Goal: Task Accomplishment & Management: Use online tool/utility

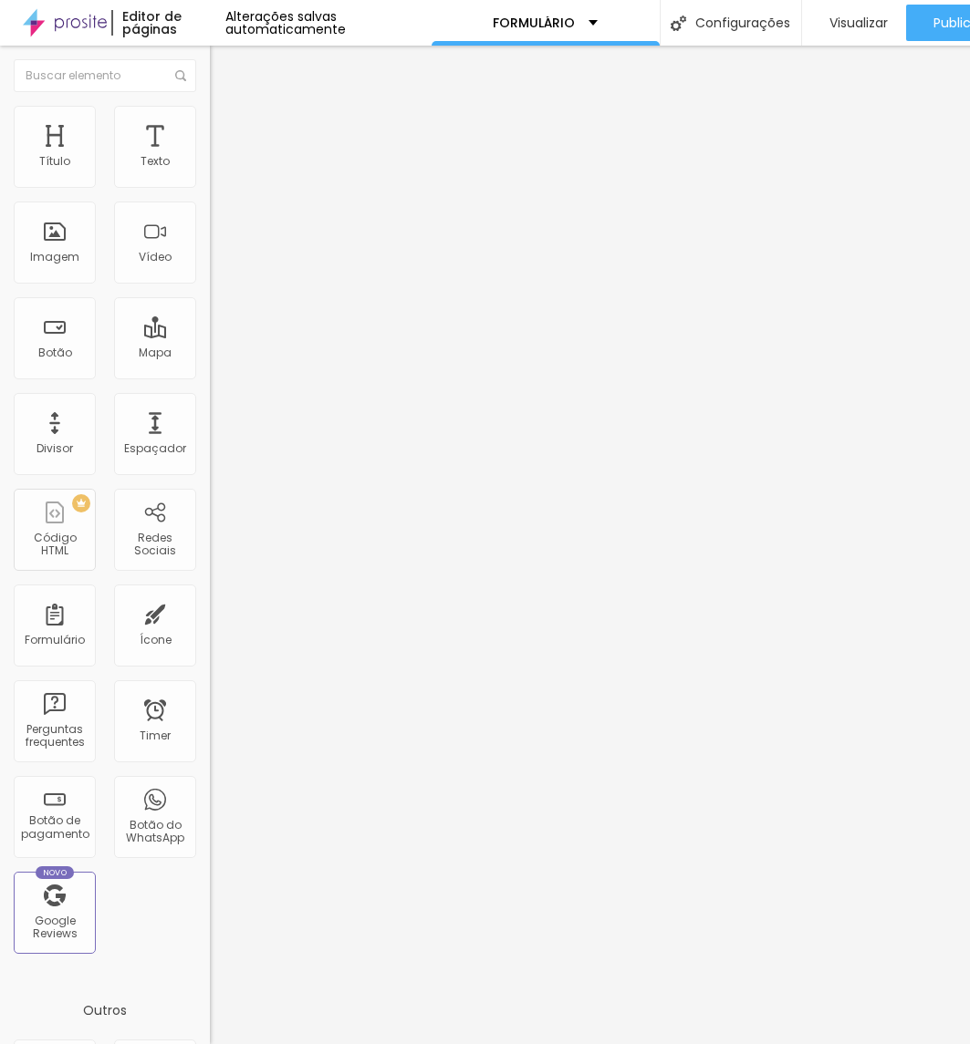
click at [210, 170] on div "Formulário briefing" at bounding box center [315, 169] width 210 height 55
click at [210, 184] on img at bounding box center [215, 189] width 11 height 11
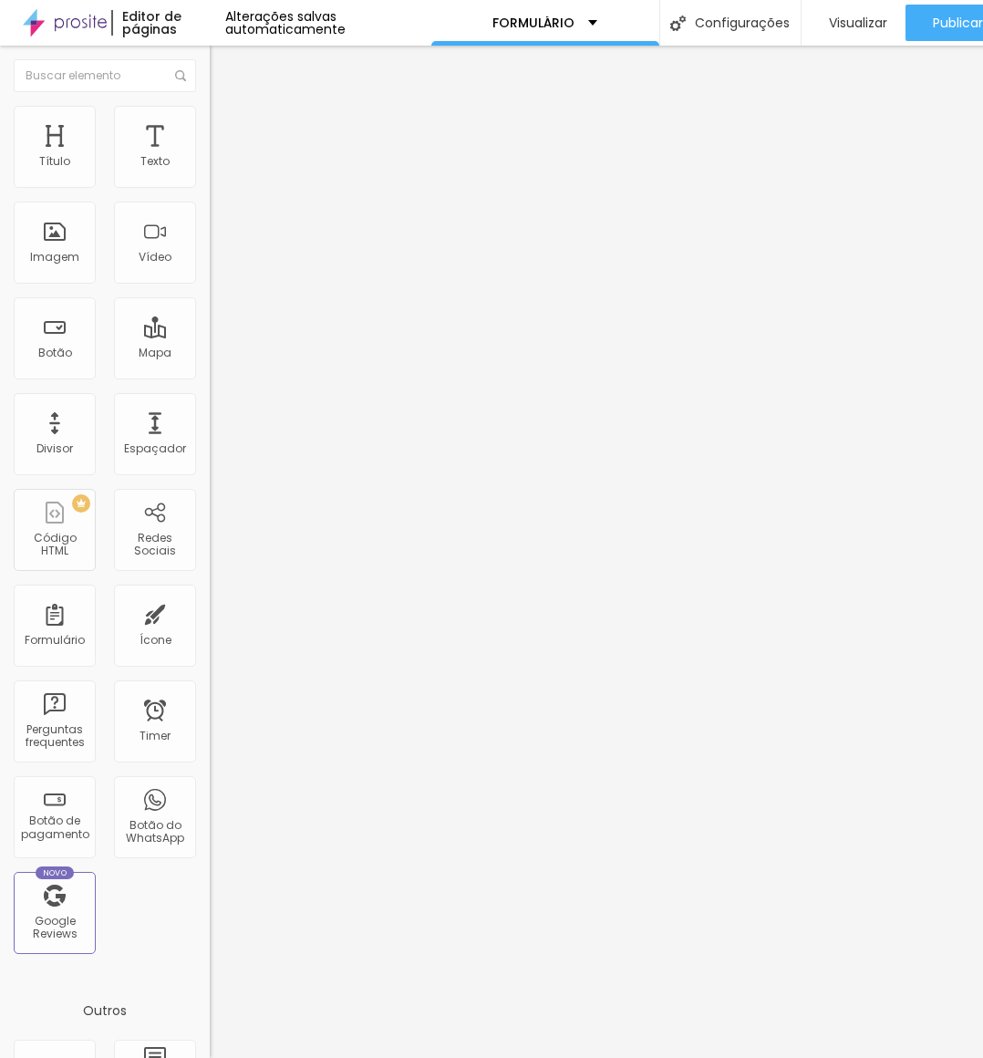
scroll to position [91, 0]
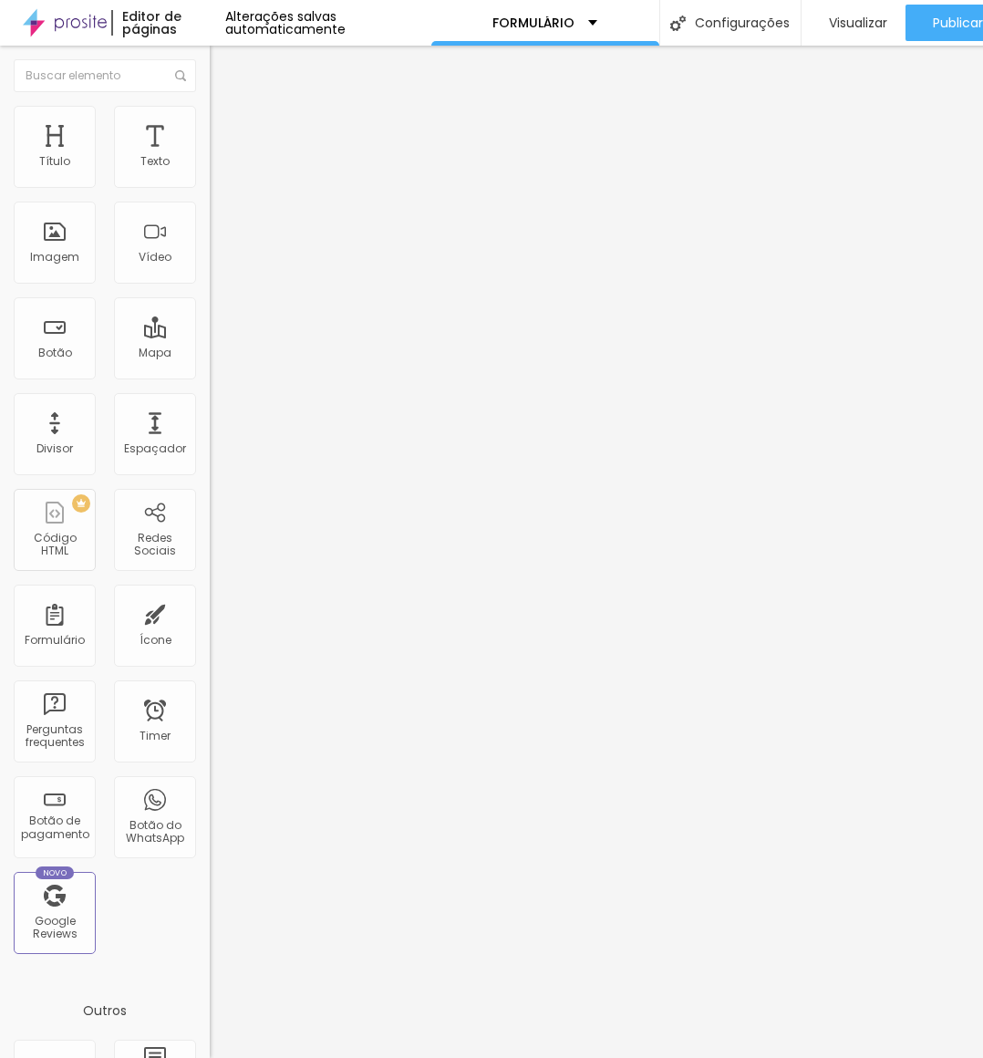
paste input "Informações Gerais do Ensai"
paste input "text"
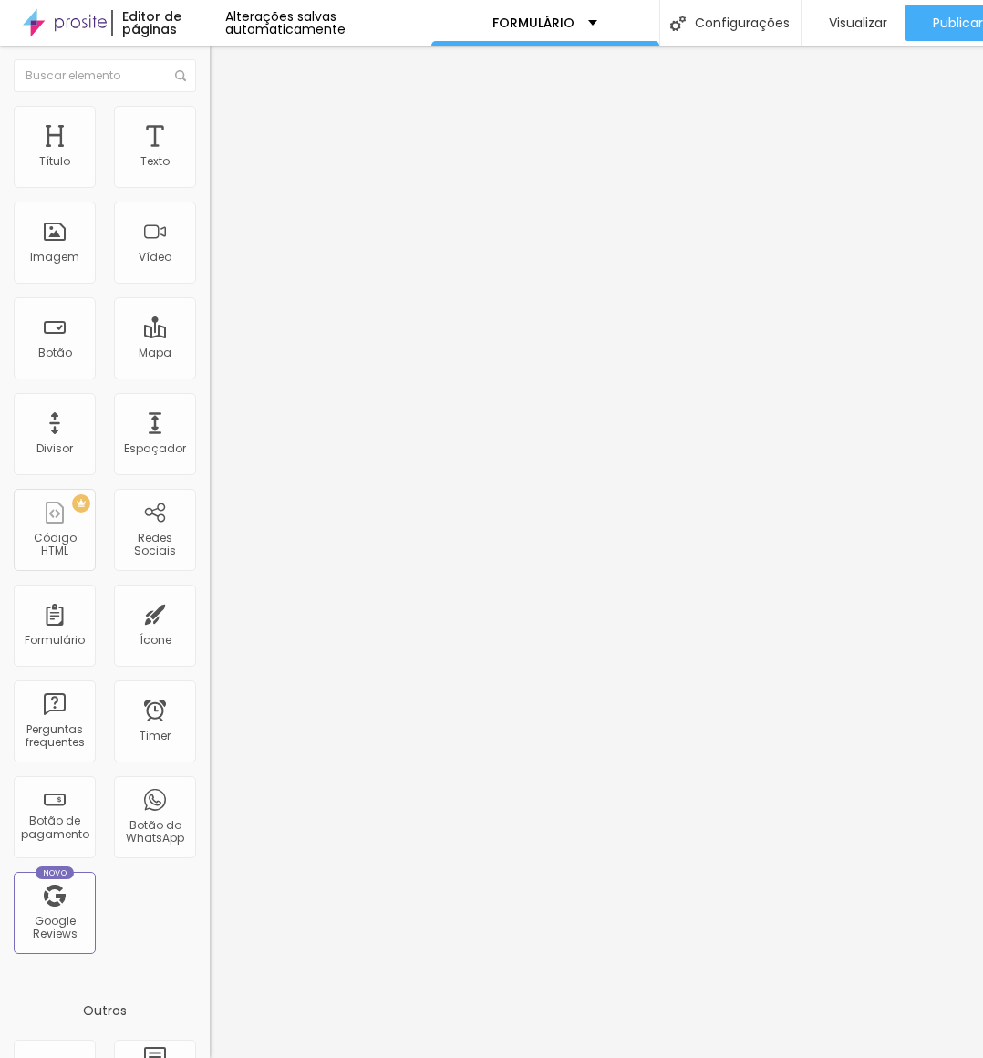
type input "Informações Gerais do Ensaio"
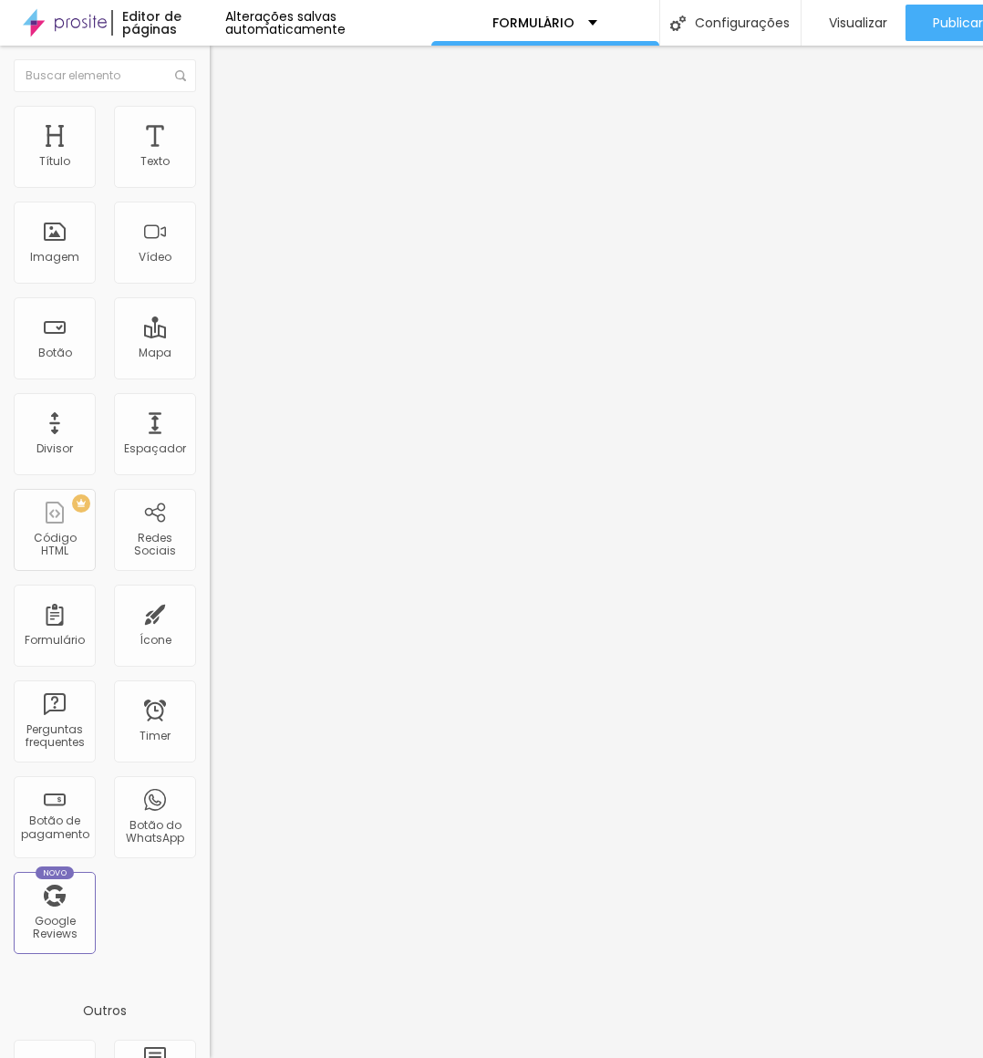
paste input "sobre data, horário, local e duração"
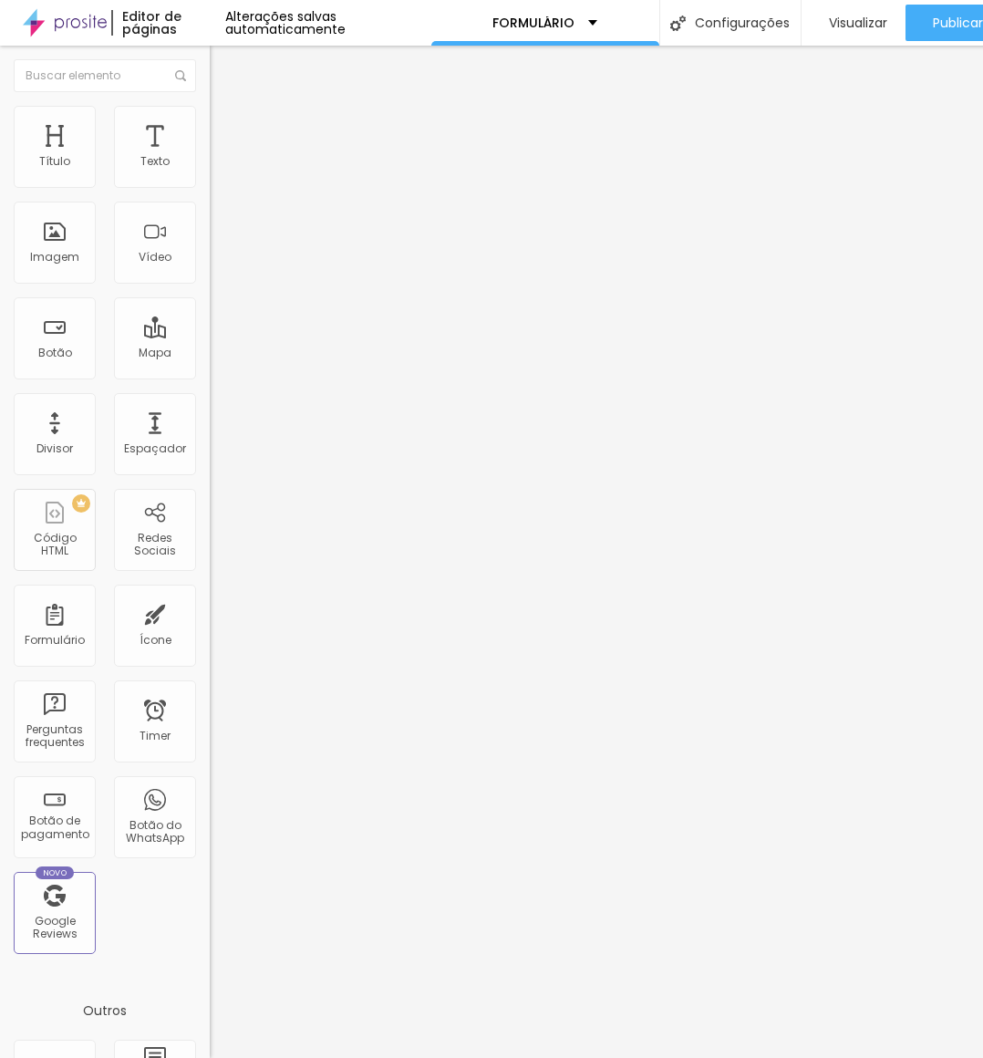
type input "use esse espaço para colocar informações como: data, horário, local e duração"
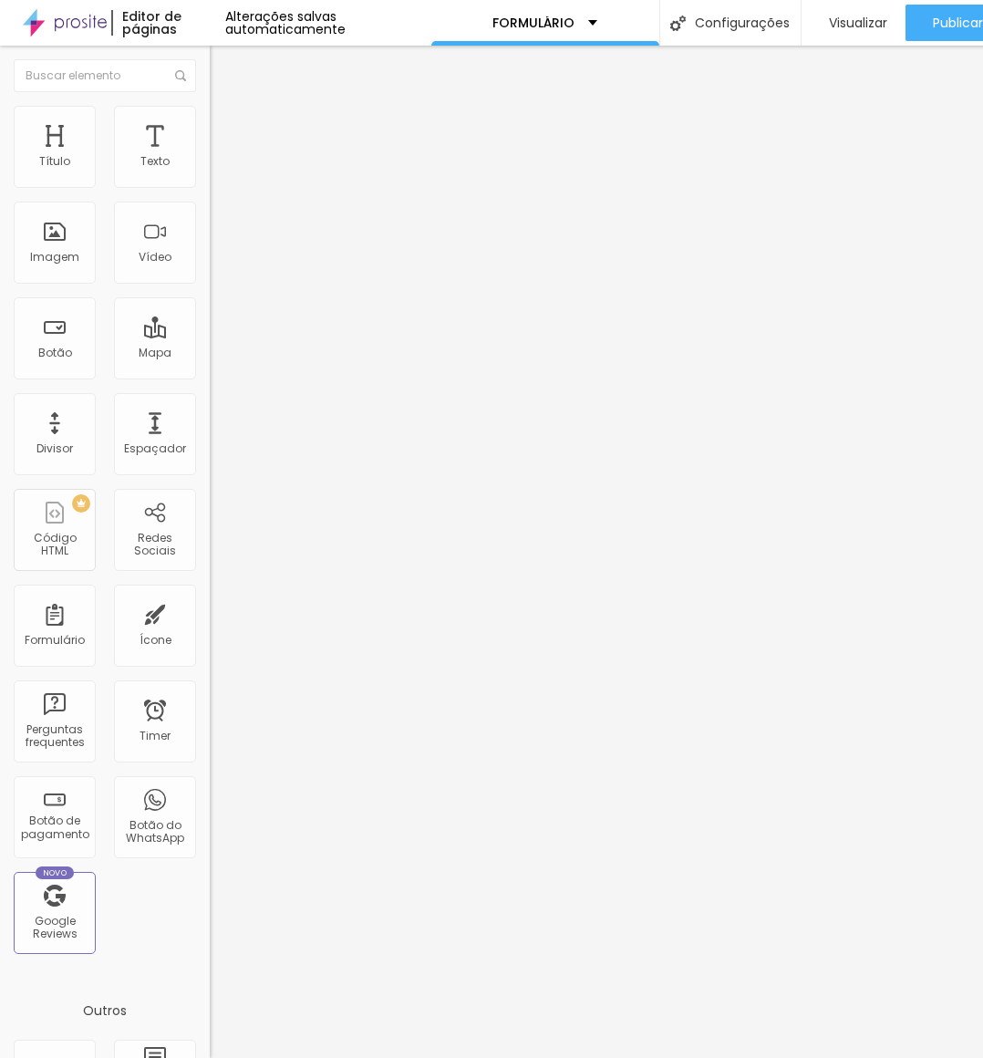
paste input "Estilo e Expectativas"
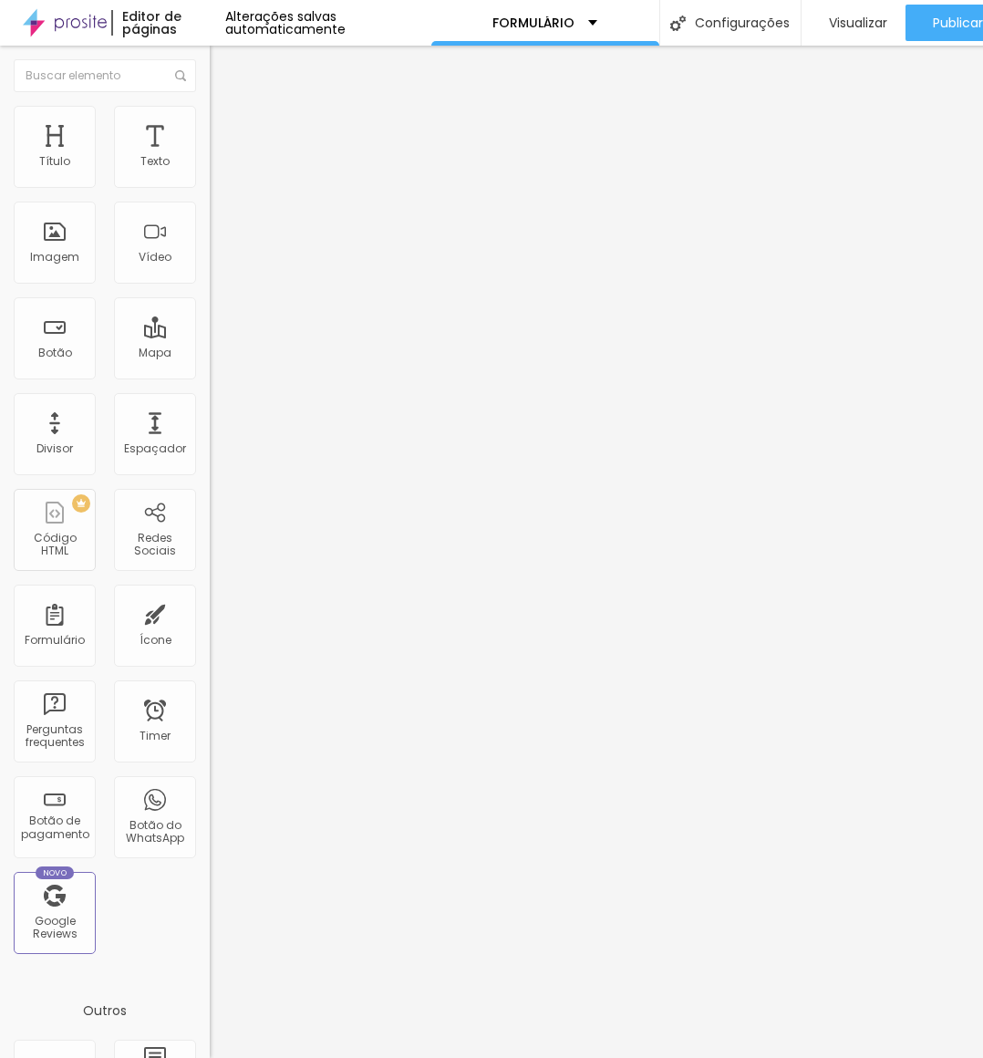
type input "Estilo e Expectativas"
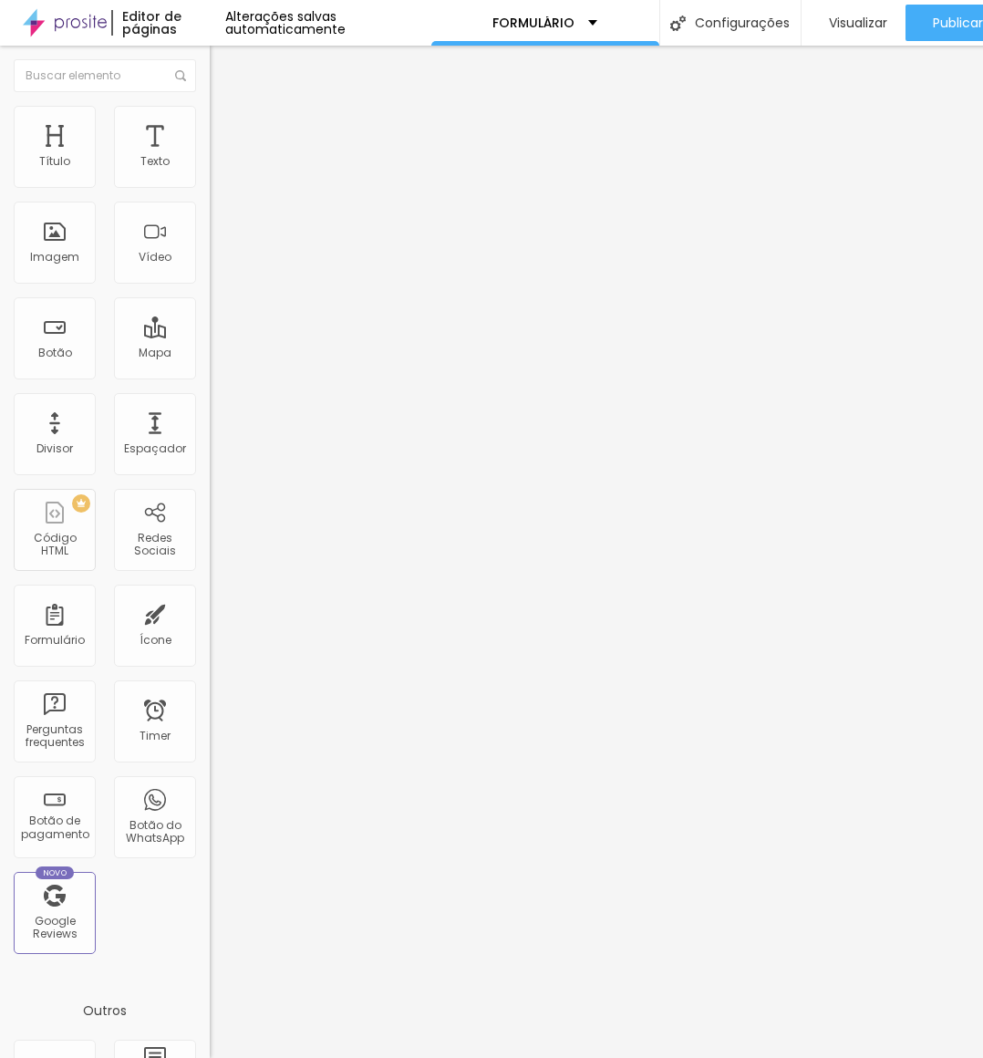
paste input "entender o que os pais imaginam nas fotos, referências e estilo desejad"
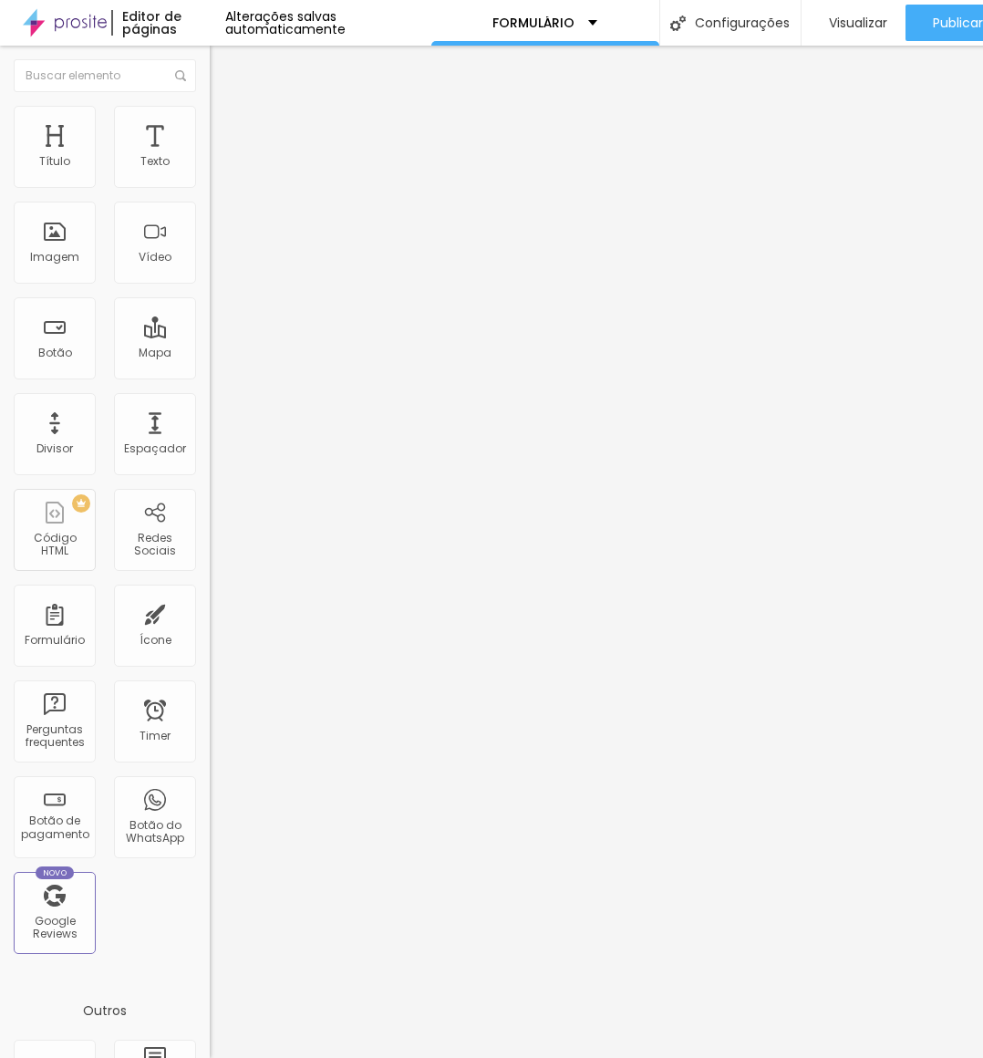
scroll to position [0, 695]
drag, startPoint x: 586, startPoint y: 553, endPoint x: 561, endPoint y: 559, distance: 25.4
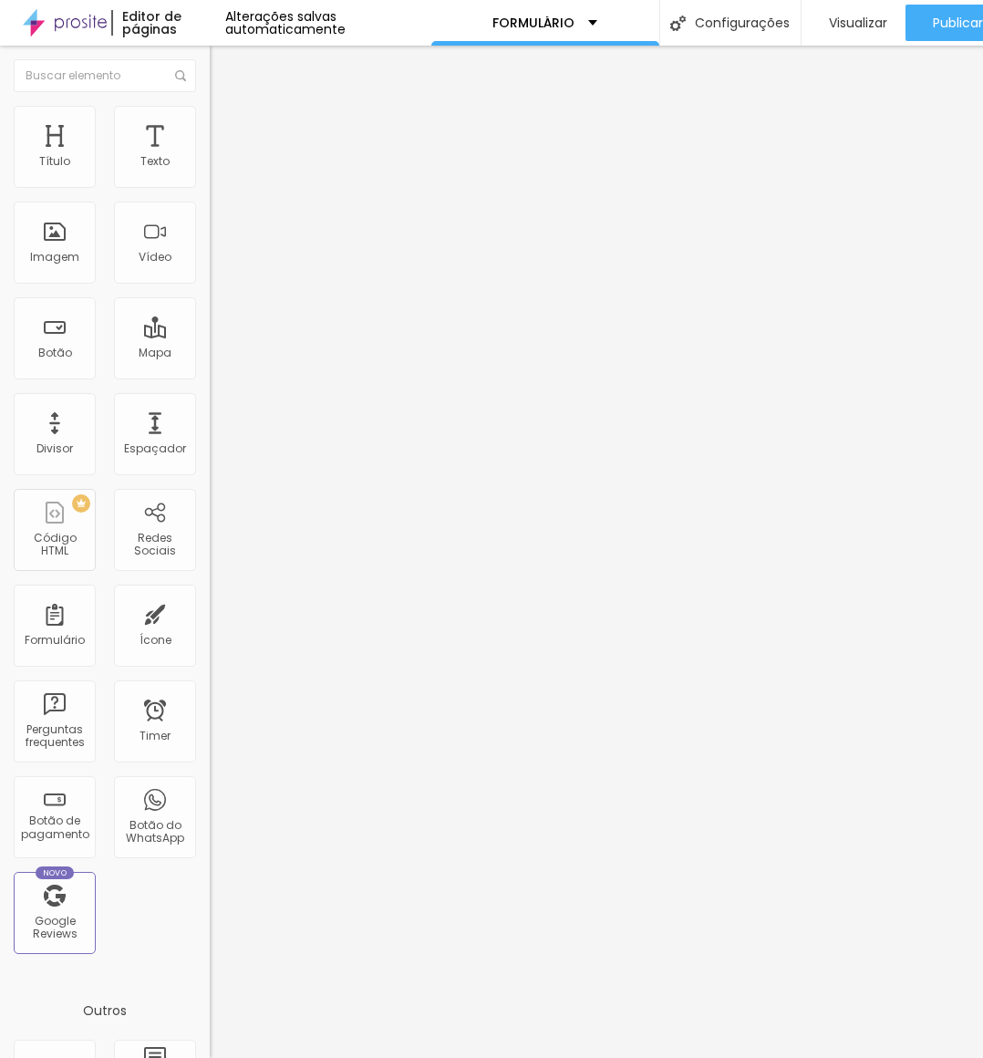
scroll to position [0, 671]
type input "gostaríamos de entender o que os pais imaginam nas fotos, referências e estilo …"
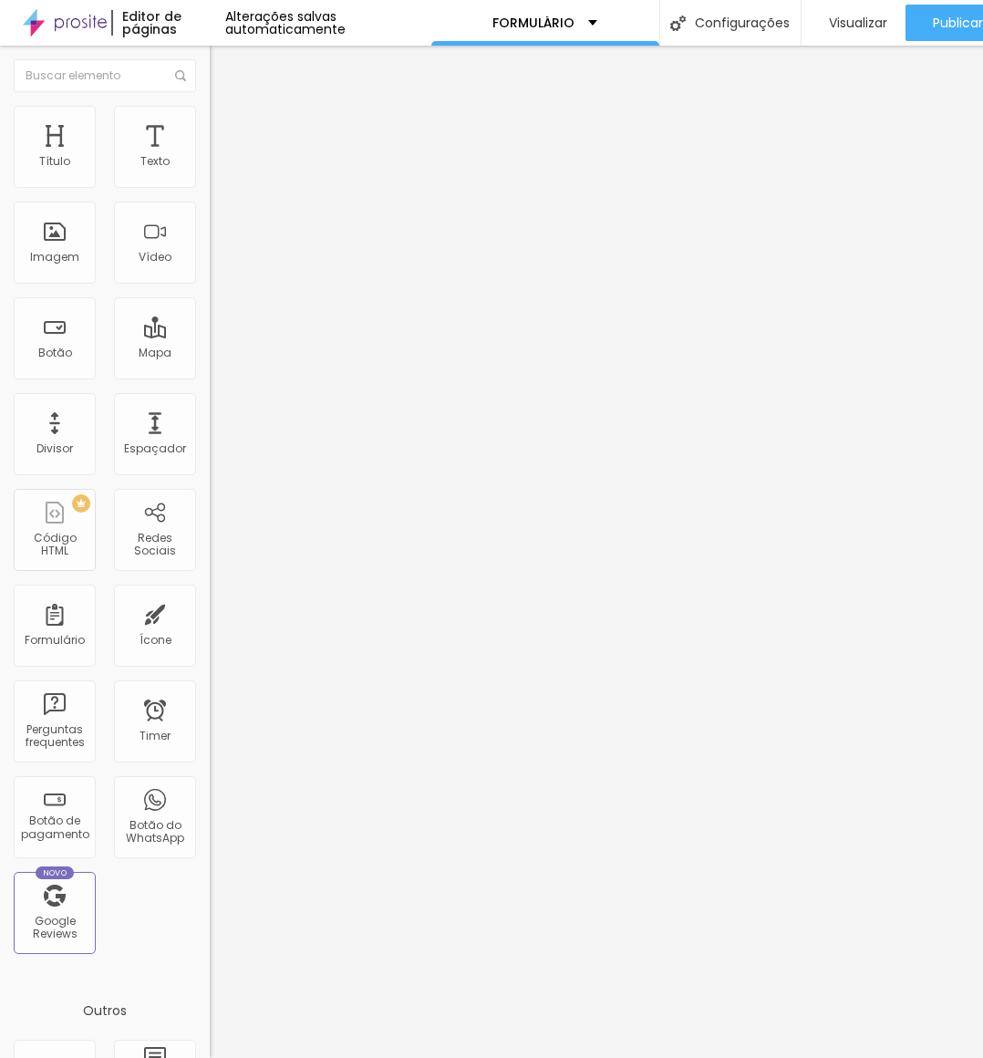
paste input "Momentos e Detalhes Importantes"
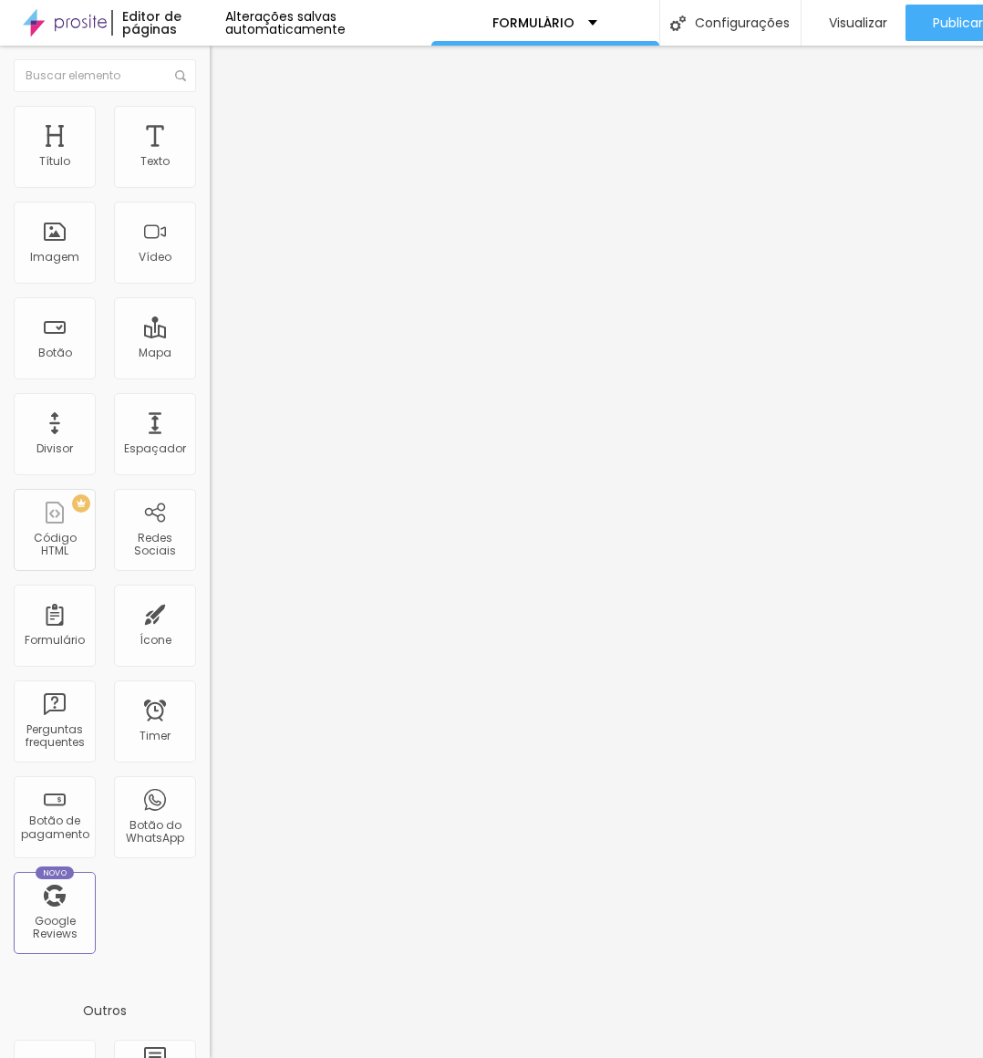
type input "Momentos e Detalhes Importantes"
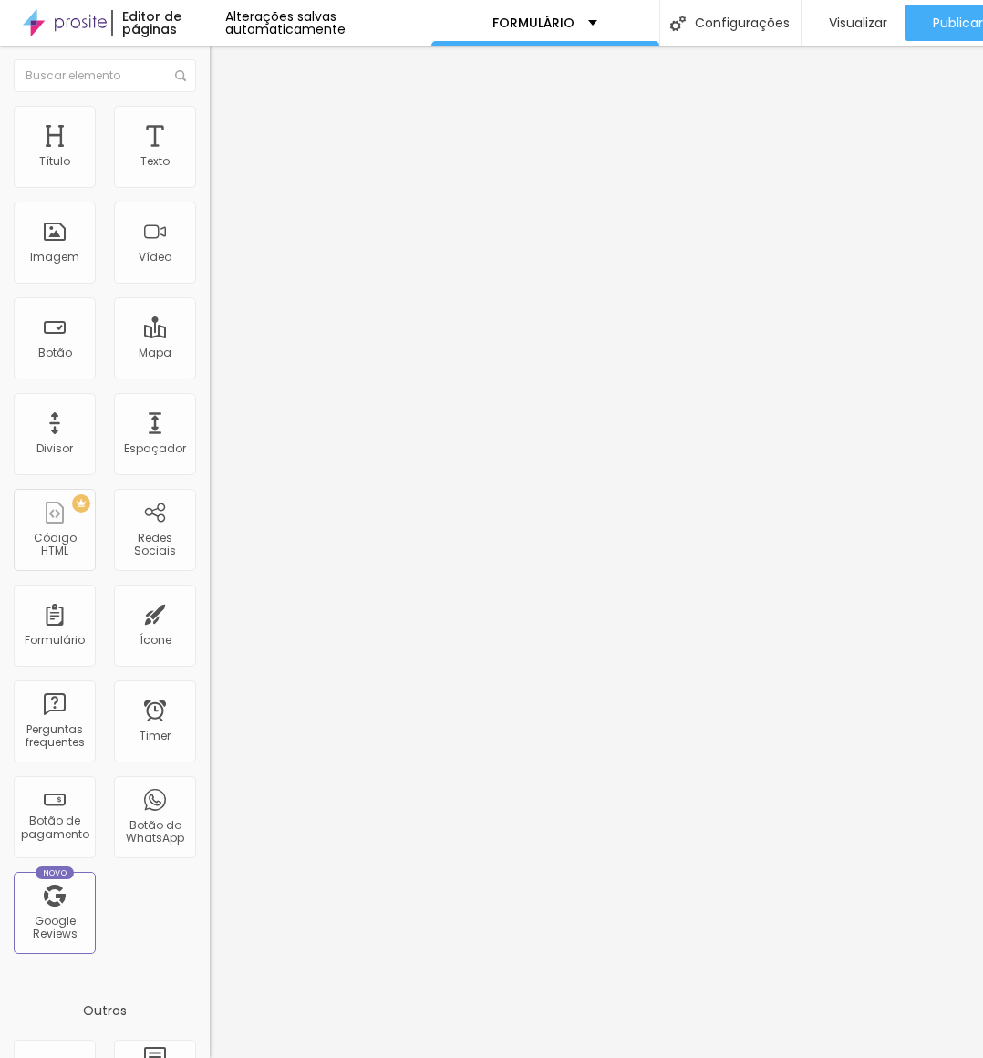
paste input "identificar quais momentos ou pessoas precisam de atenção especial"
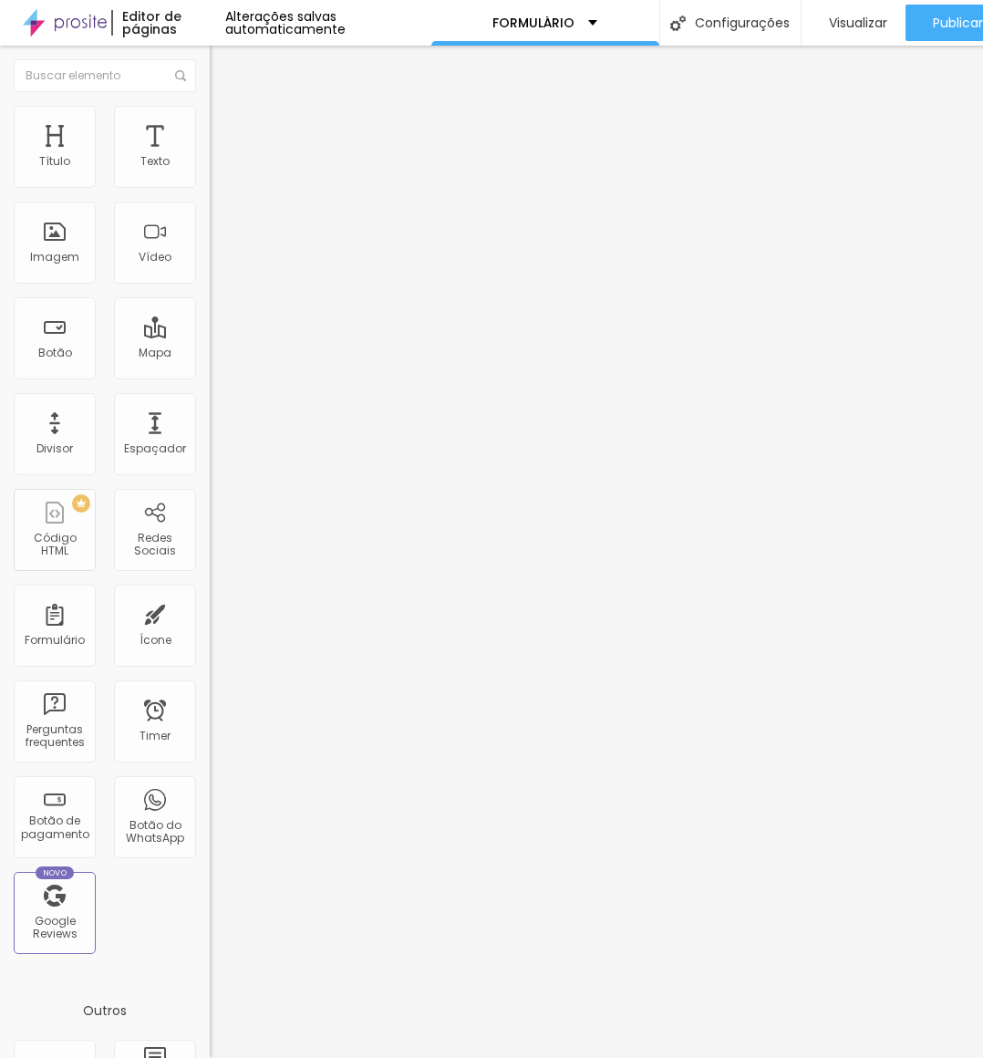
type input "No dia do evento quais momentos ou pessoas precisam de atenção especial?"
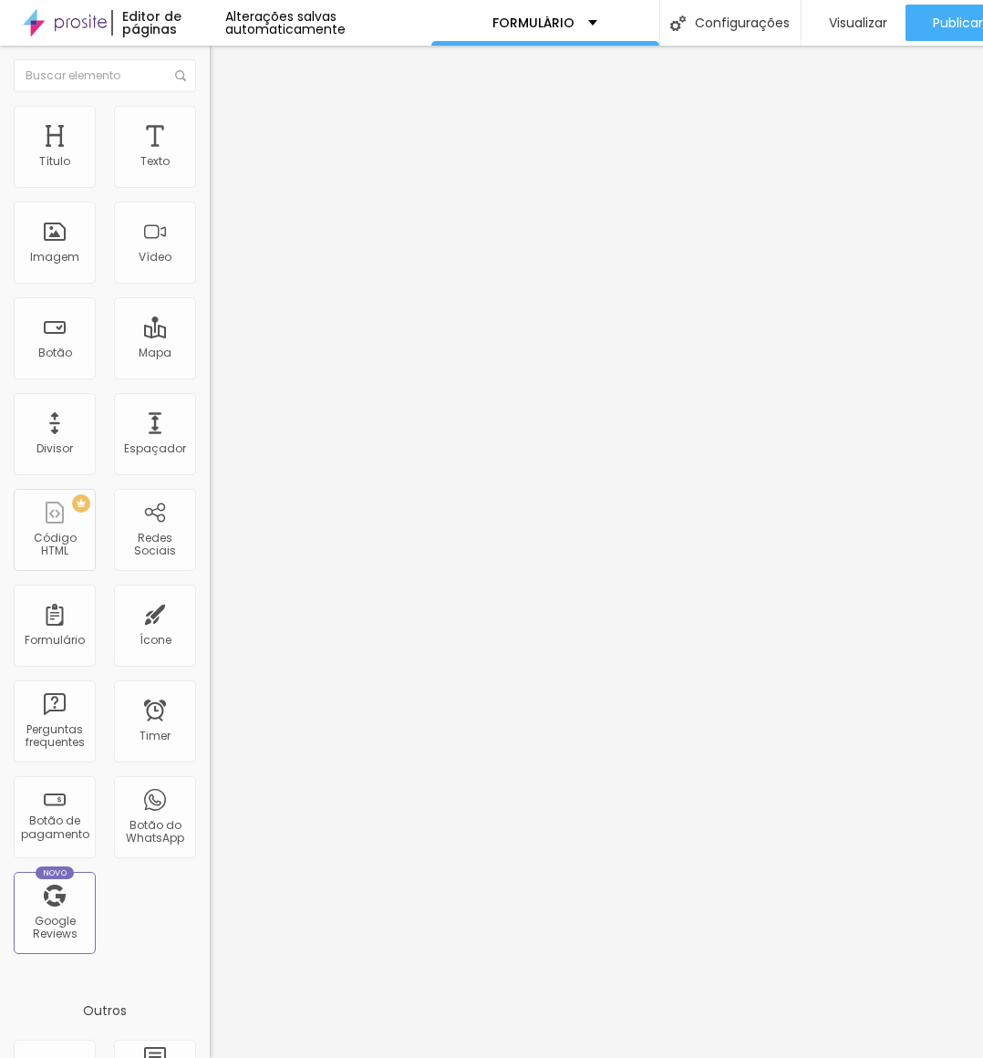
paste input "👶"
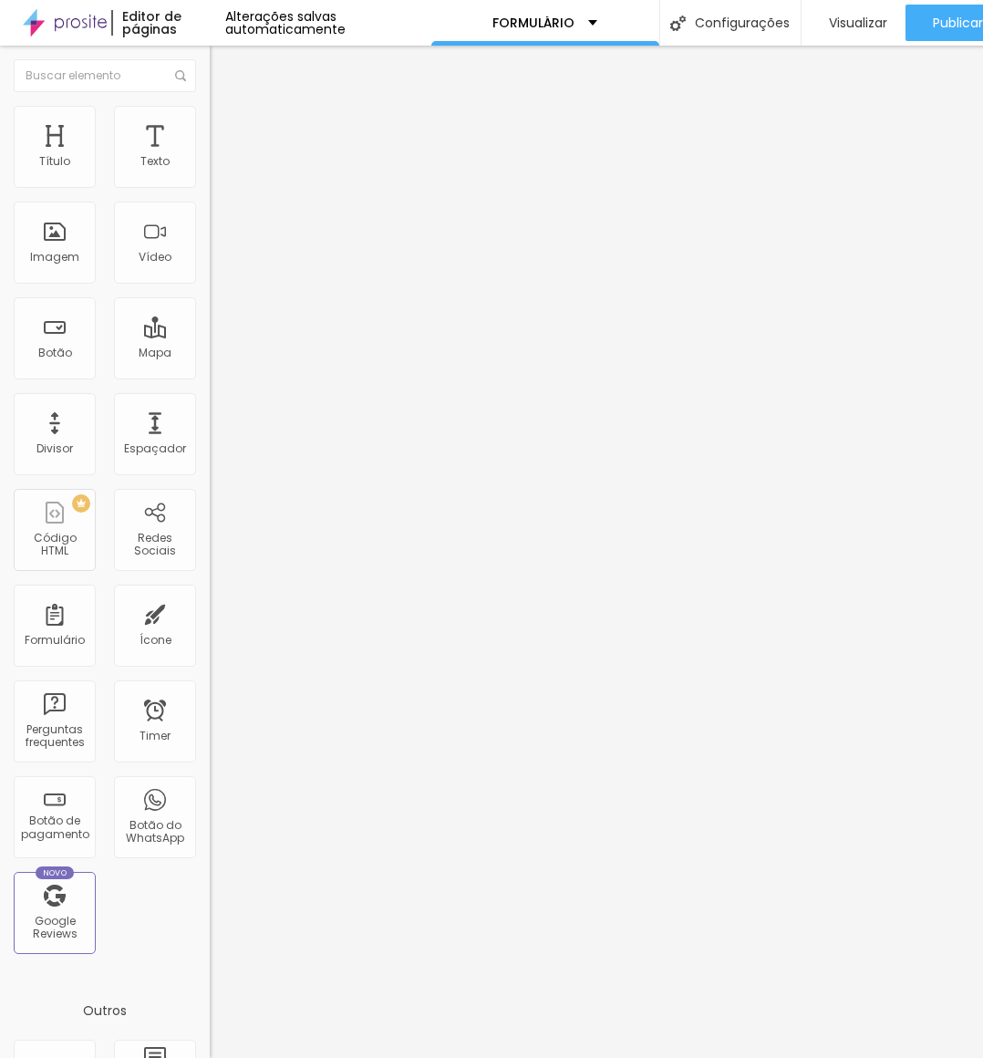
paste input "Preparação e Conforto do Bebê"
type input "Preparação e Conforto do Bebê"
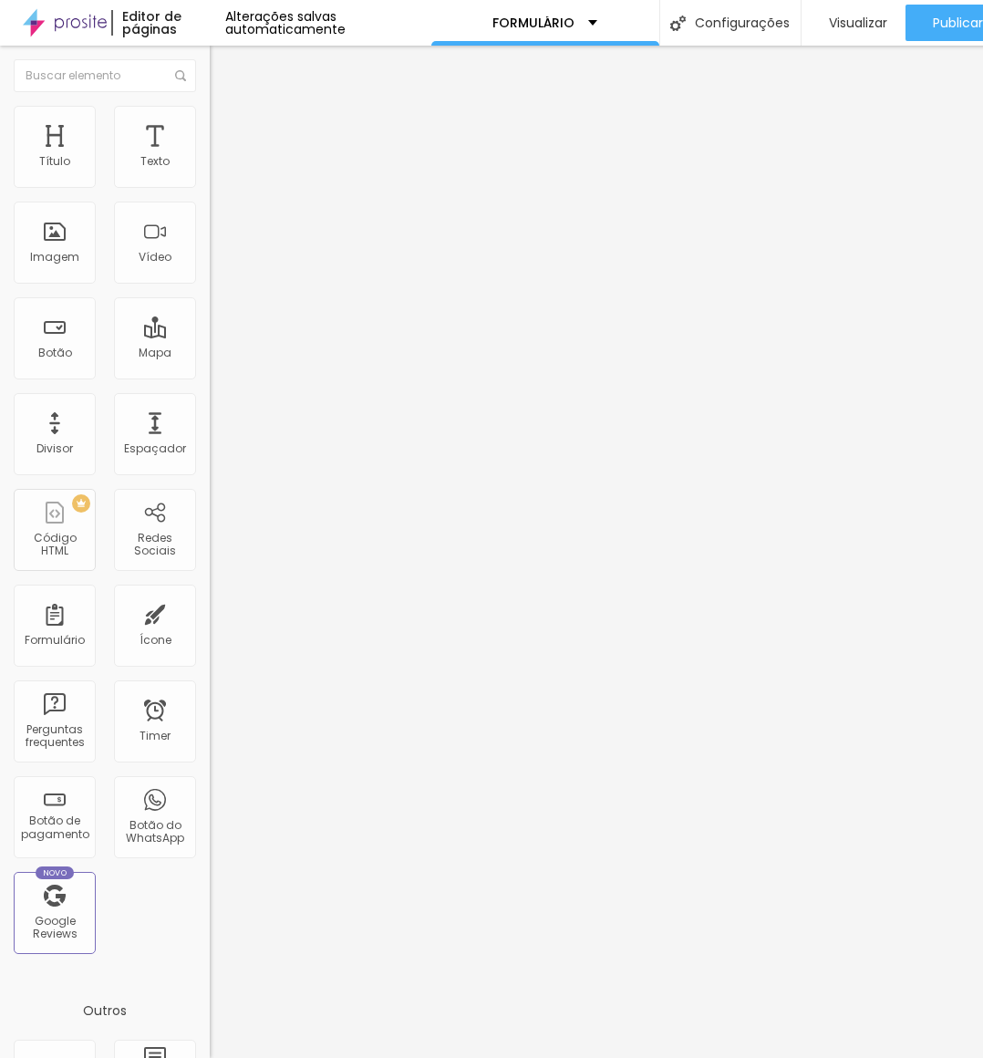
paste input "alinhar sobre rotina, sono, alimentação e plano B caso o bebê durma ou chore"
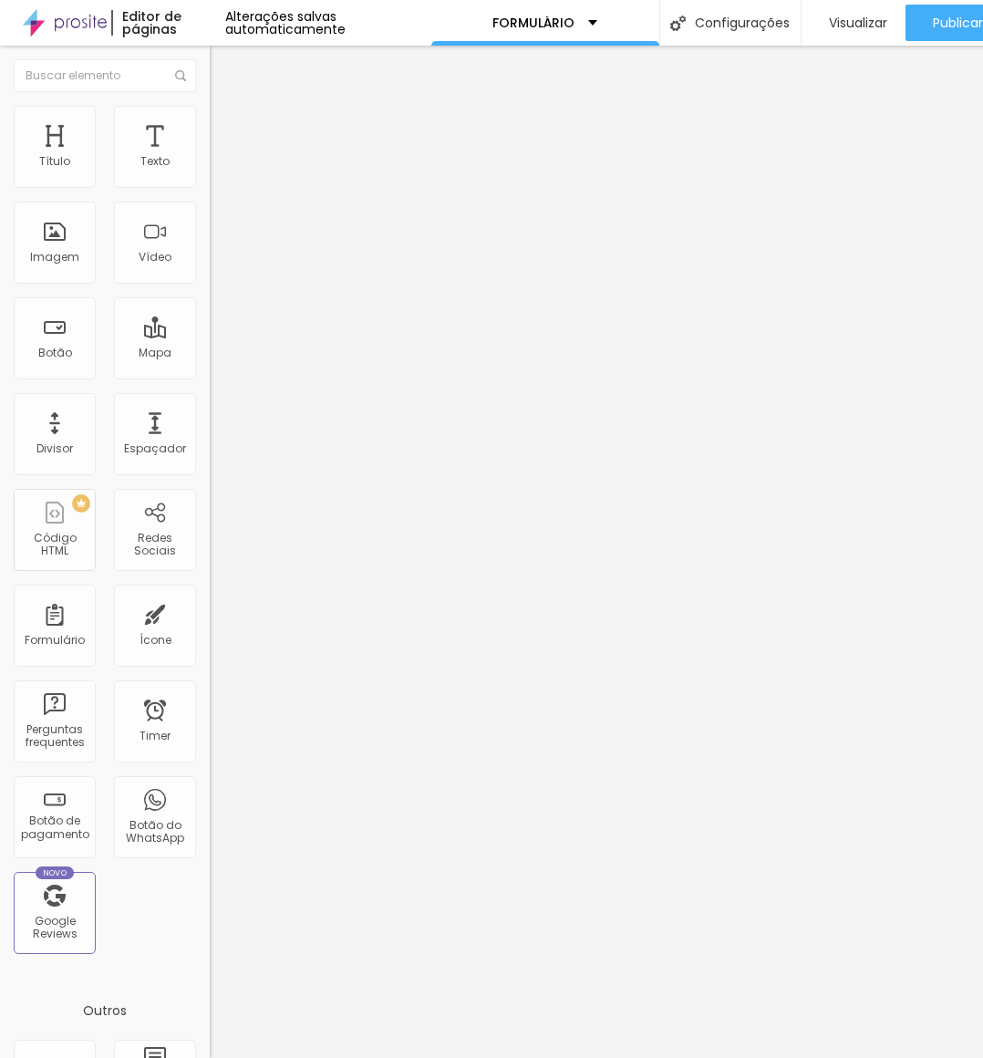
scroll to position [0, 256]
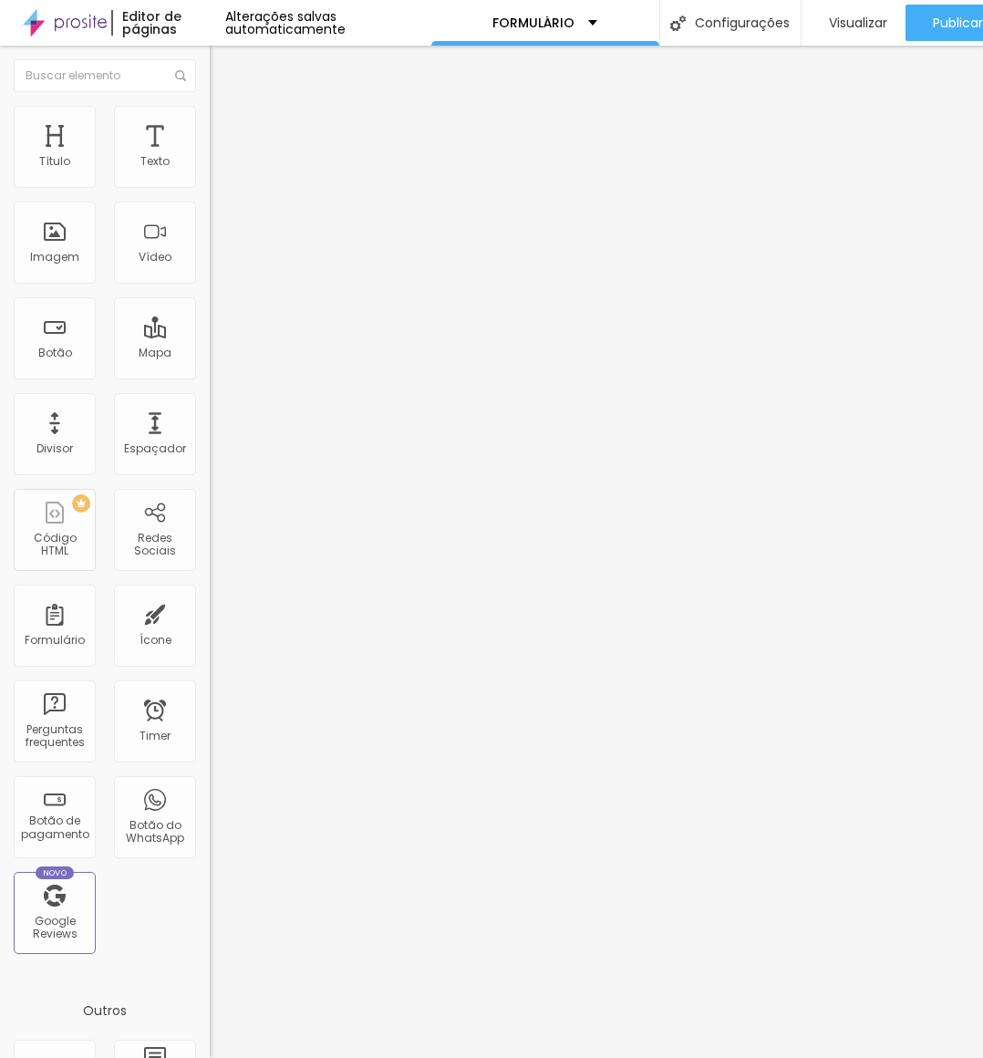
type input "já pensaram sobre rotina, sono, alimentação e plano B caso o bebê durma ou chor…"
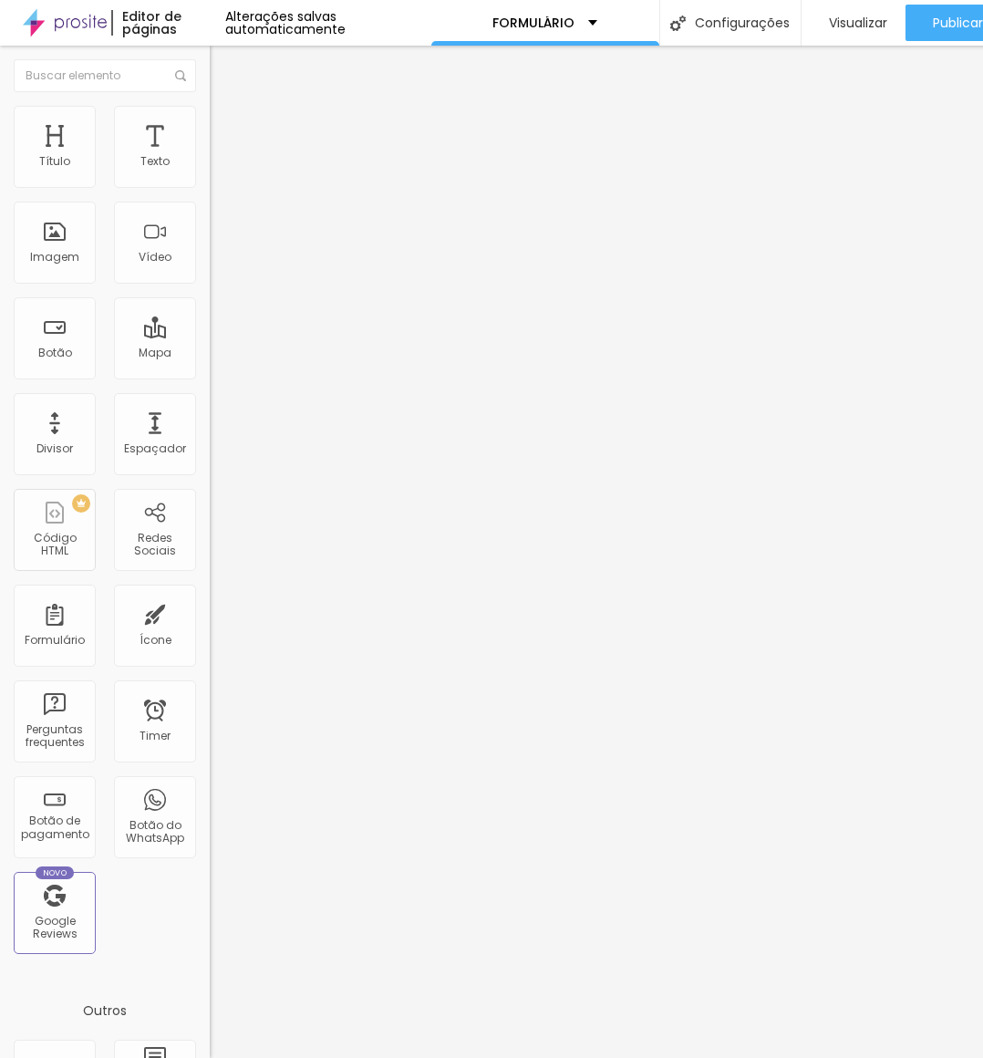
paste input "Cores, Estética e Edição"
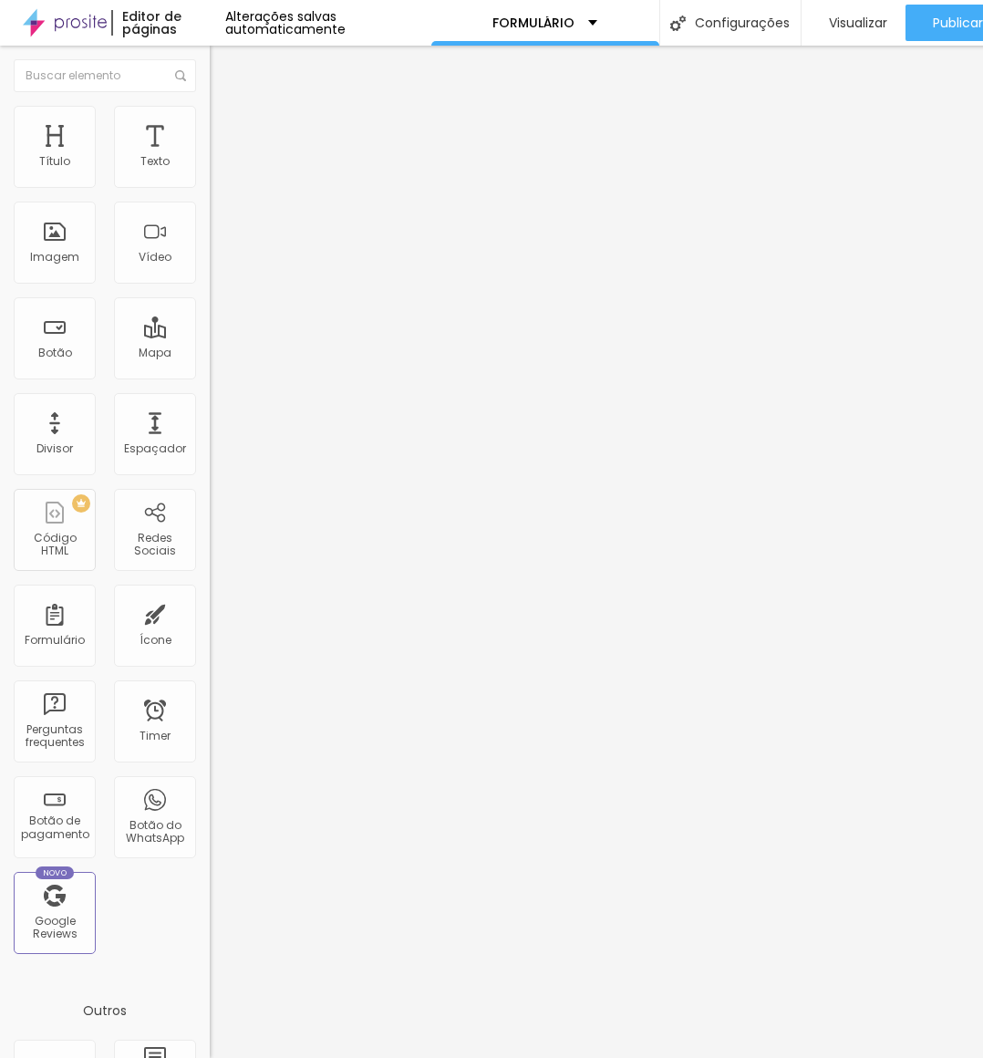
type input "Cores, Estética e Edição"
paste input "preferências de paleta de cores, iluminação e tipo de edição"
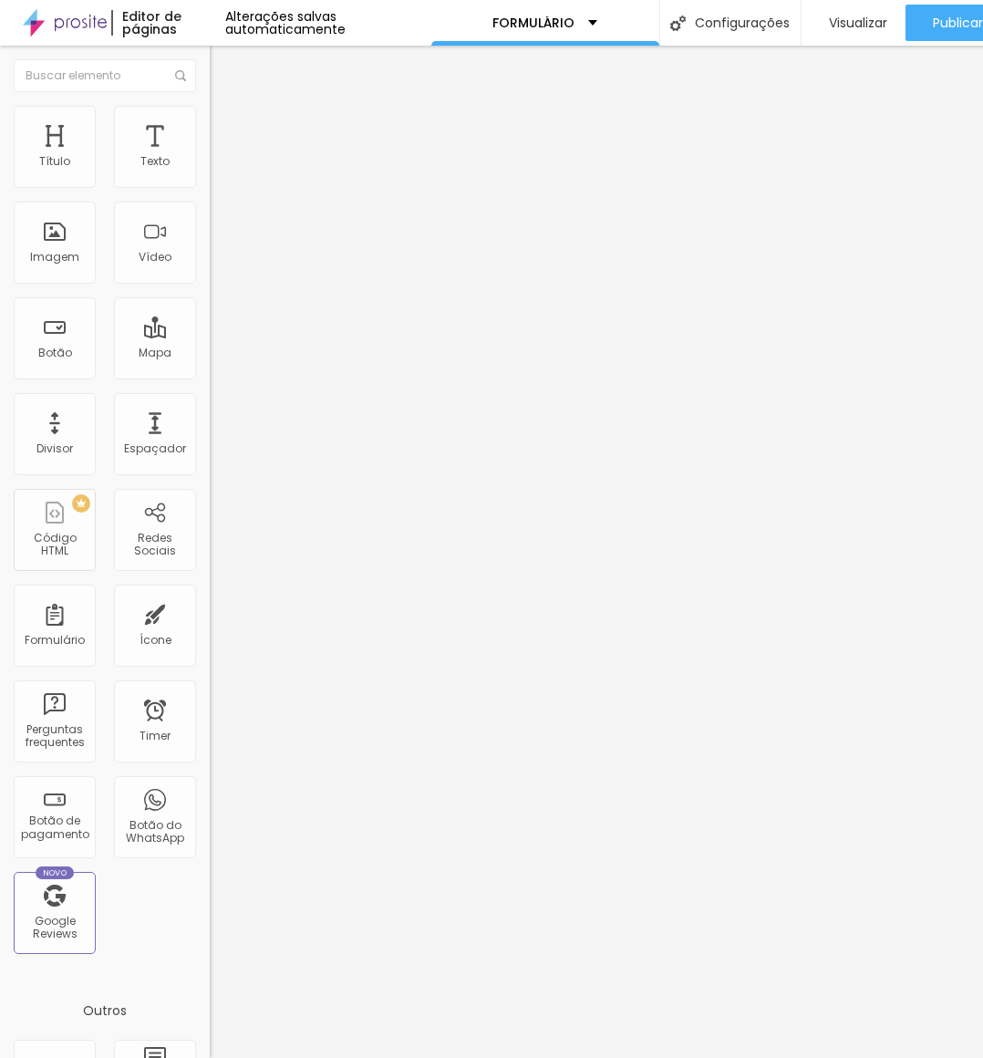
type input "preferências de paleta de cores, iluminação e tipo de edição"
type input "Cores, Estética e Edição, Iluminação"
drag, startPoint x: 511, startPoint y: 586, endPoint x: 606, endPoint y: 594, distance: 95.2
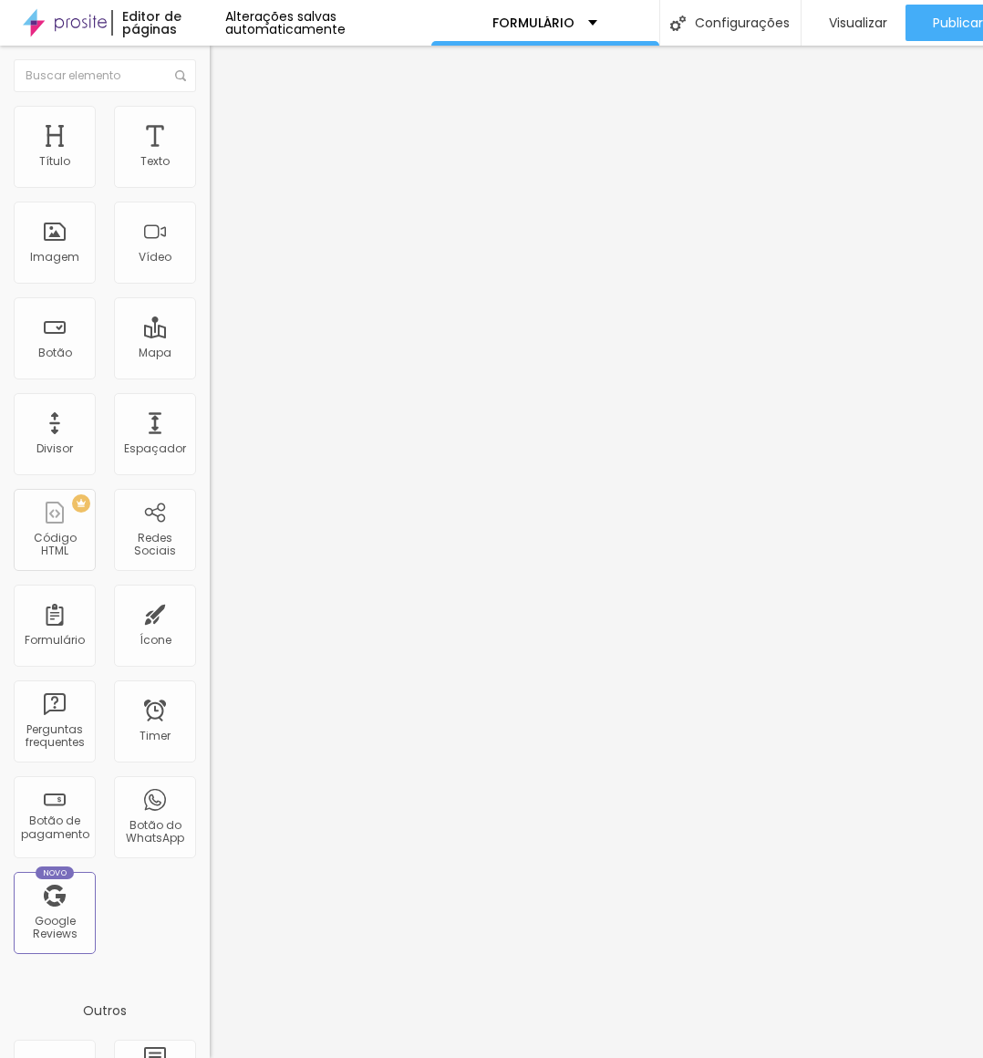
drag, startPoint x: 646, startPoint y: 594, endPoint x: 775, endPoint y: 581, distance: 130.2
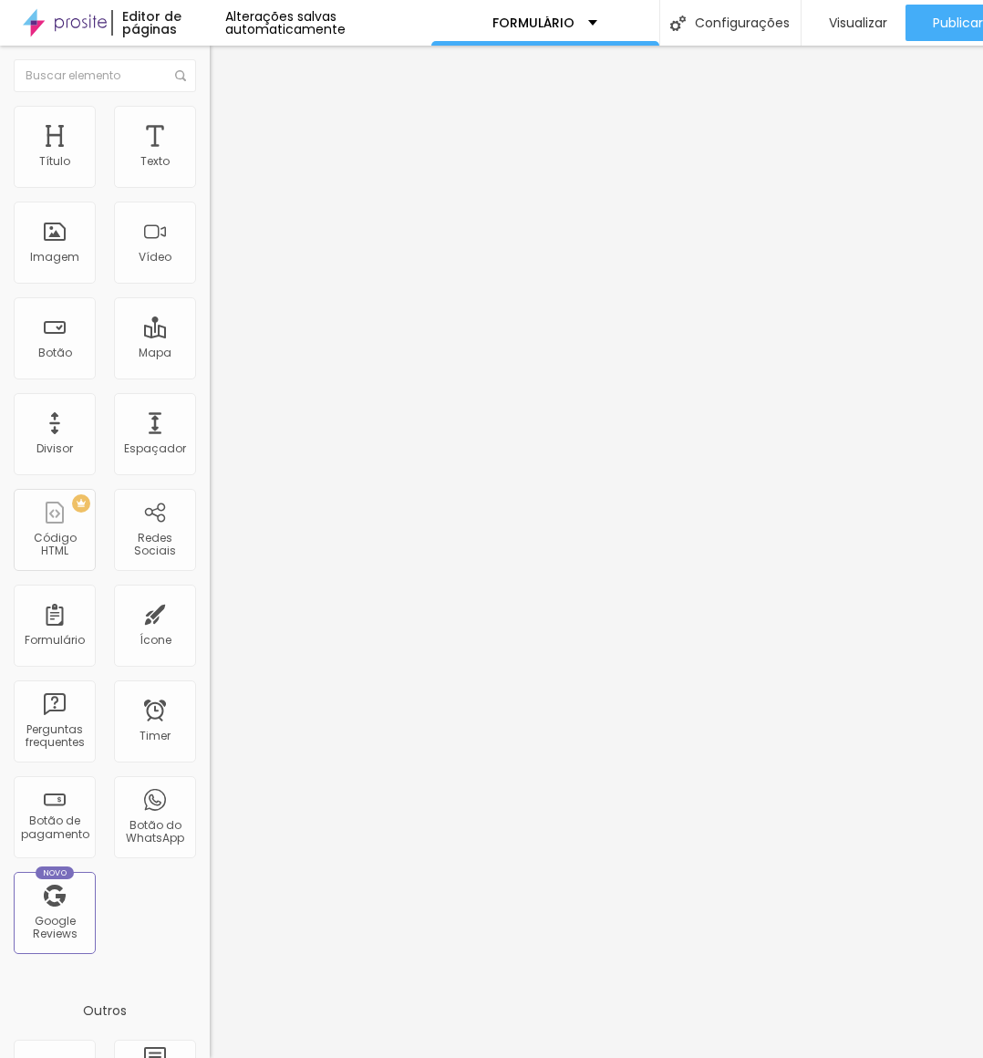
type input "qual será a paleta de cores, o local terá boa iluminação e tipo de edição"
drag, startPoint x: 320, startPoint y: 587, endPoint x: 373, endPoint y: 583, distance: 53.1
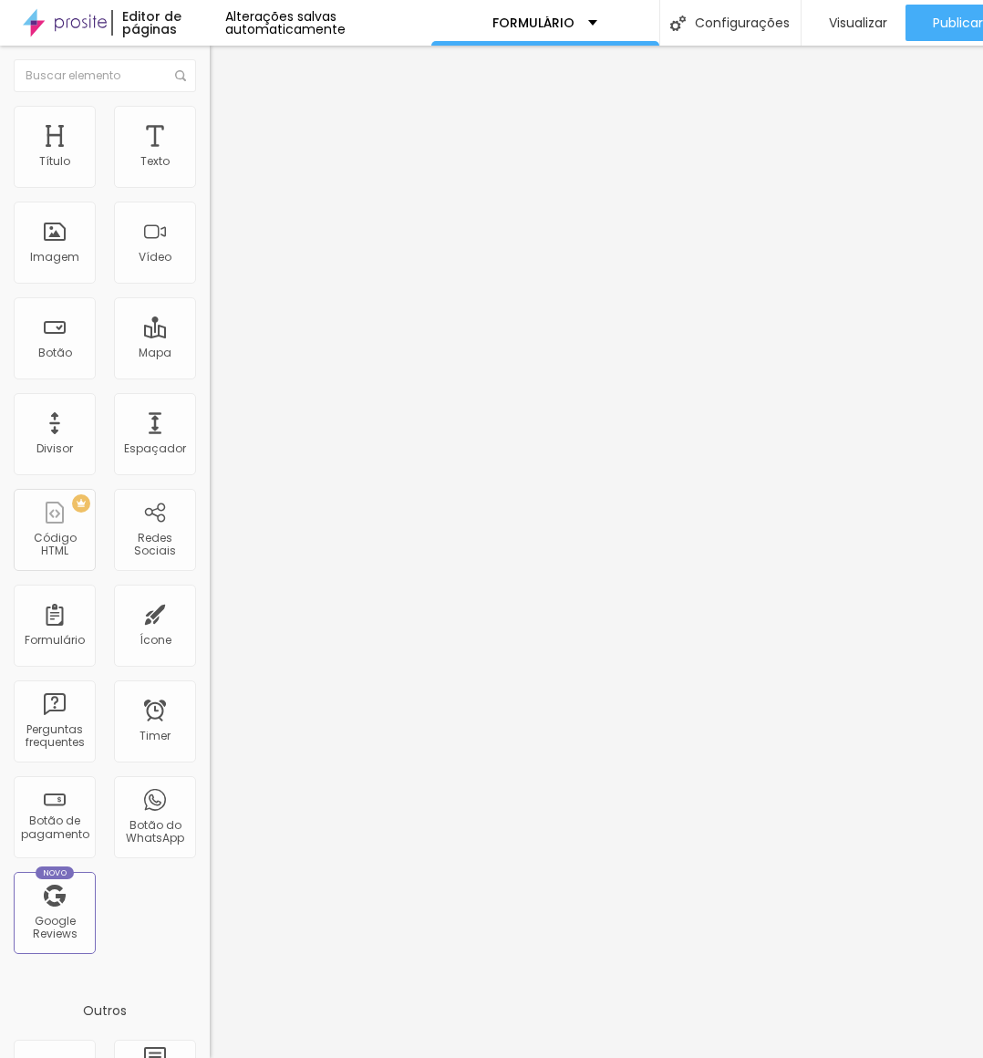
type input "Cores, Estética e Iluminação"
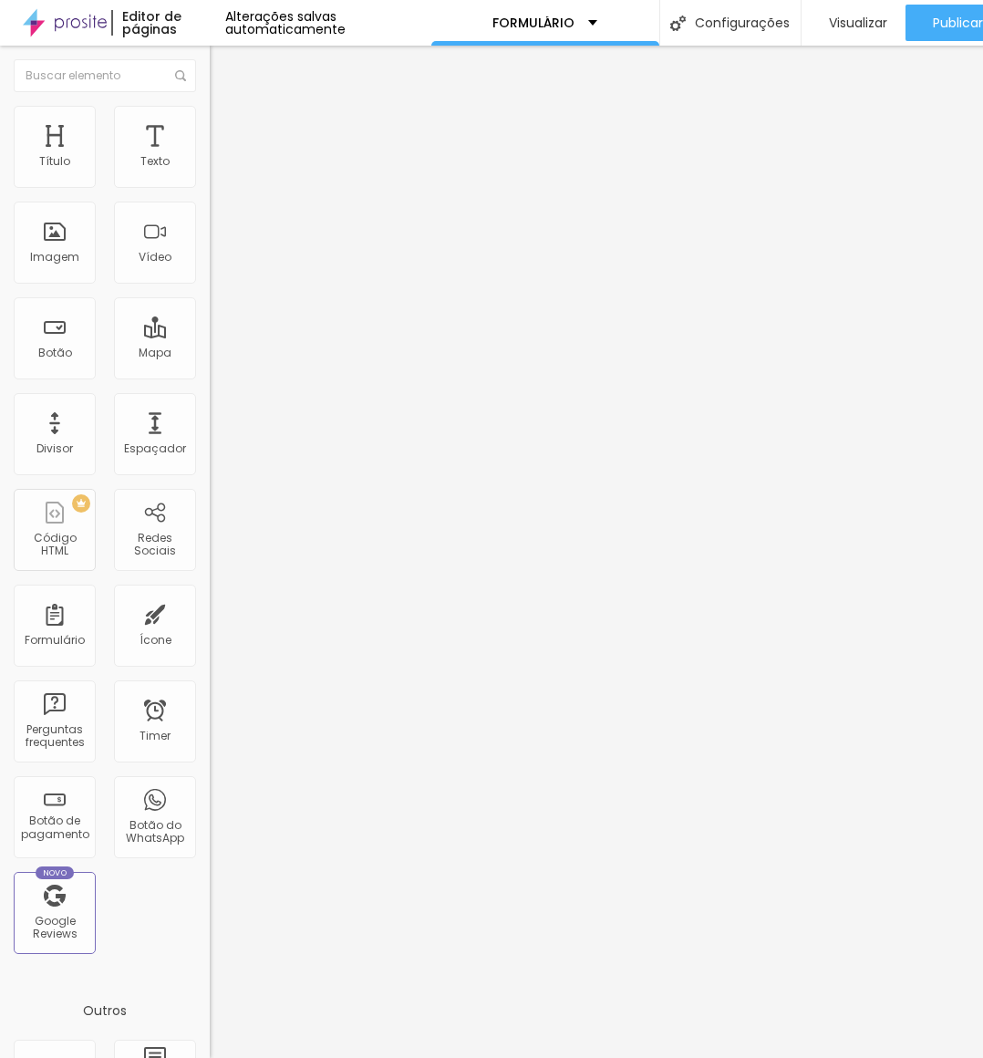
paste input "Itens Especiais e Simbólicos"
type input "Itens Especiais e Simbólicos"
paste input "objetos ou detalhes com valor afetivo que devem aparecer nas fotos"
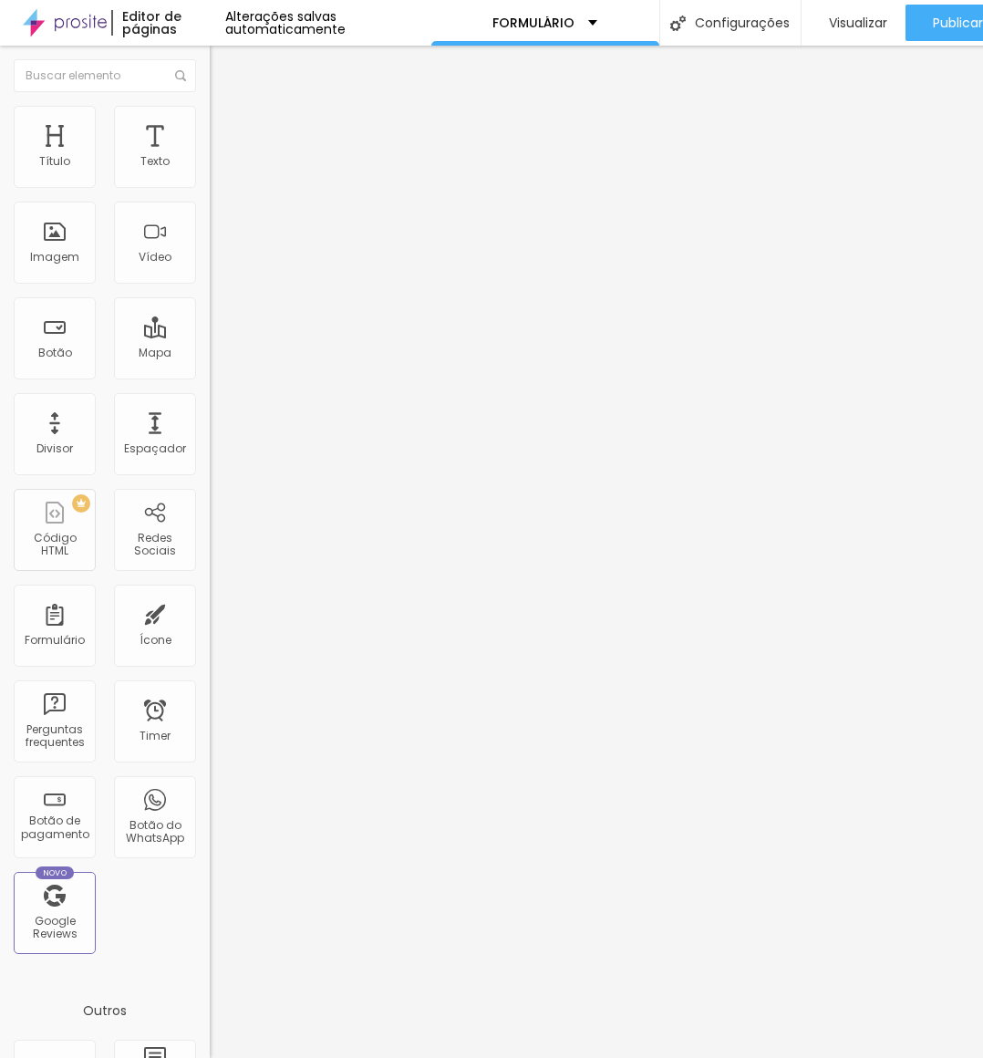
scroll to position [0, 196]
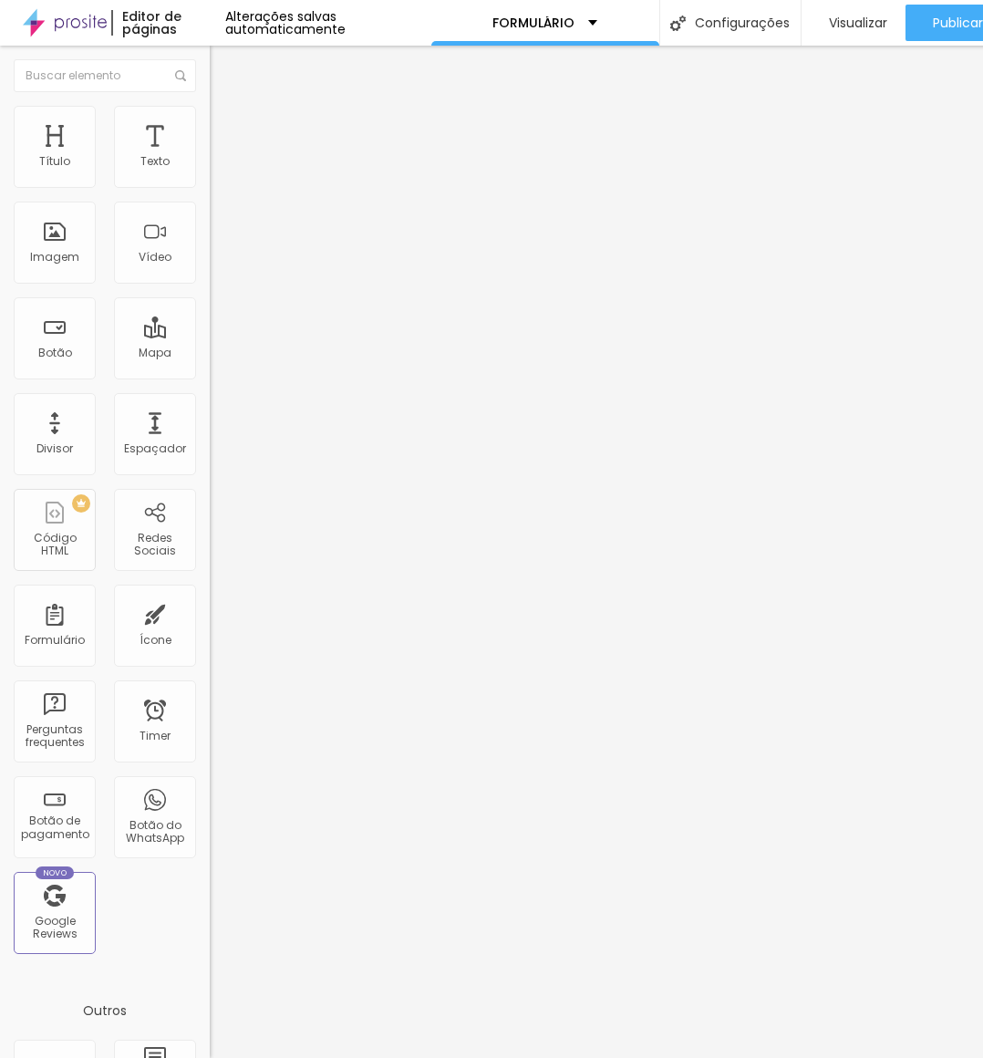
type input "haverão objetos ou detalhes com valor afetivo que devem aparecer nas fotos? qua…"
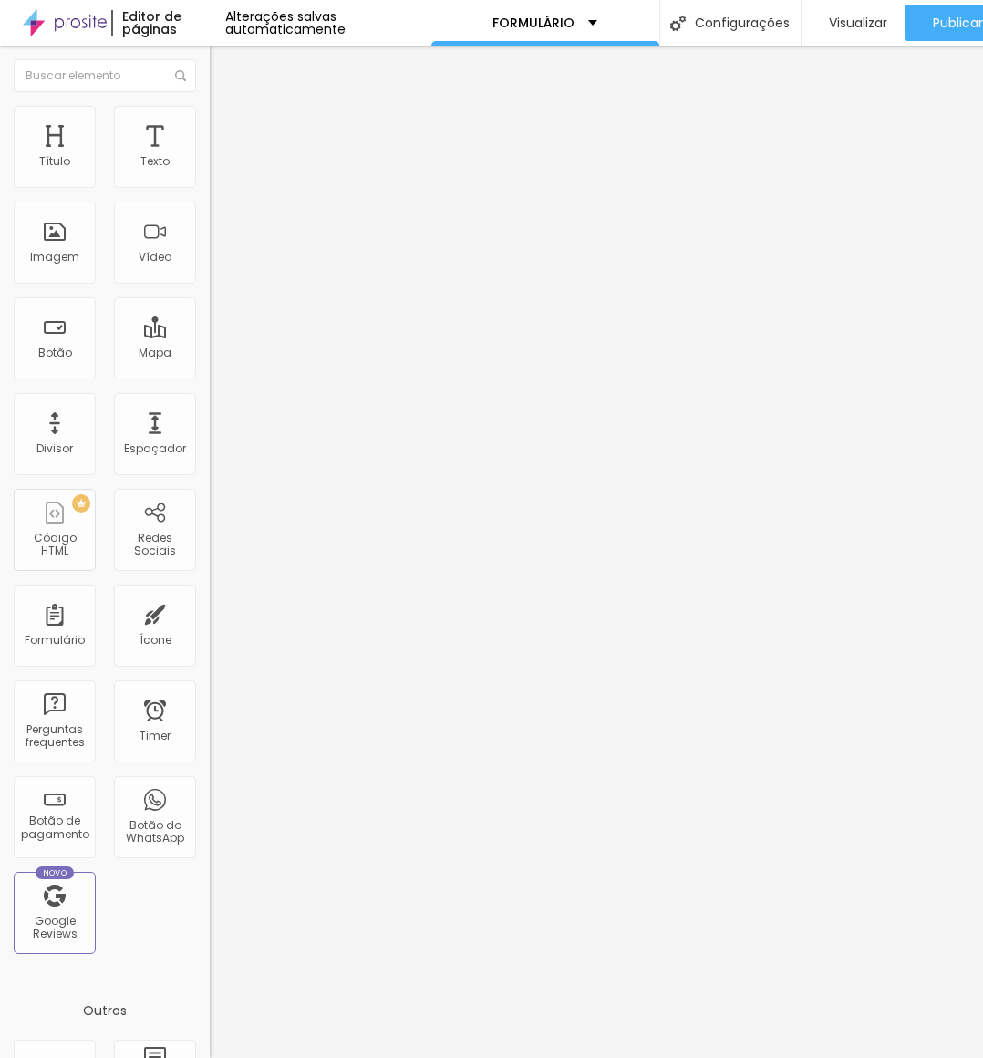
scroll to position [515, 0]
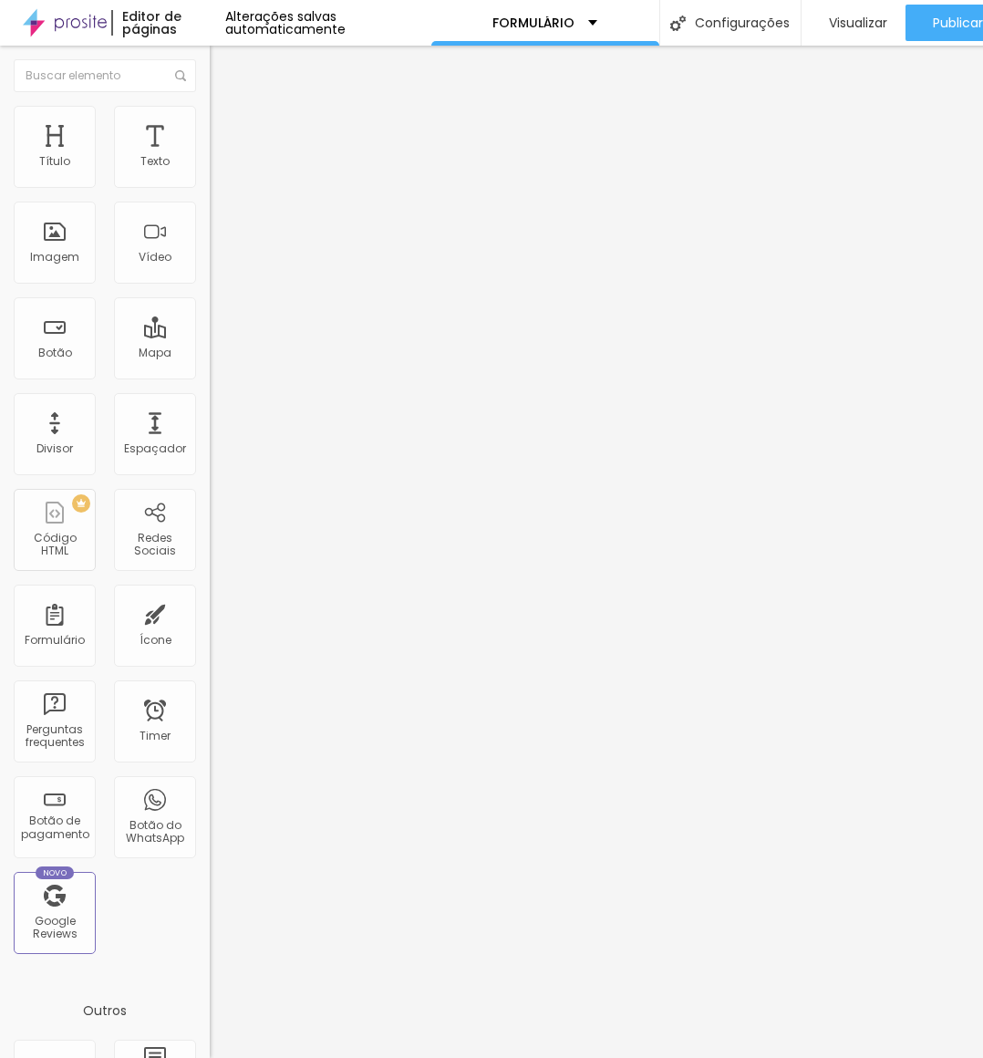
scroll to position [0, 66]
drag, startPoint x: 224, startPoint y: 557, endPoint x: 485, endPoint y: 555, distance: 260.9
type input "q"
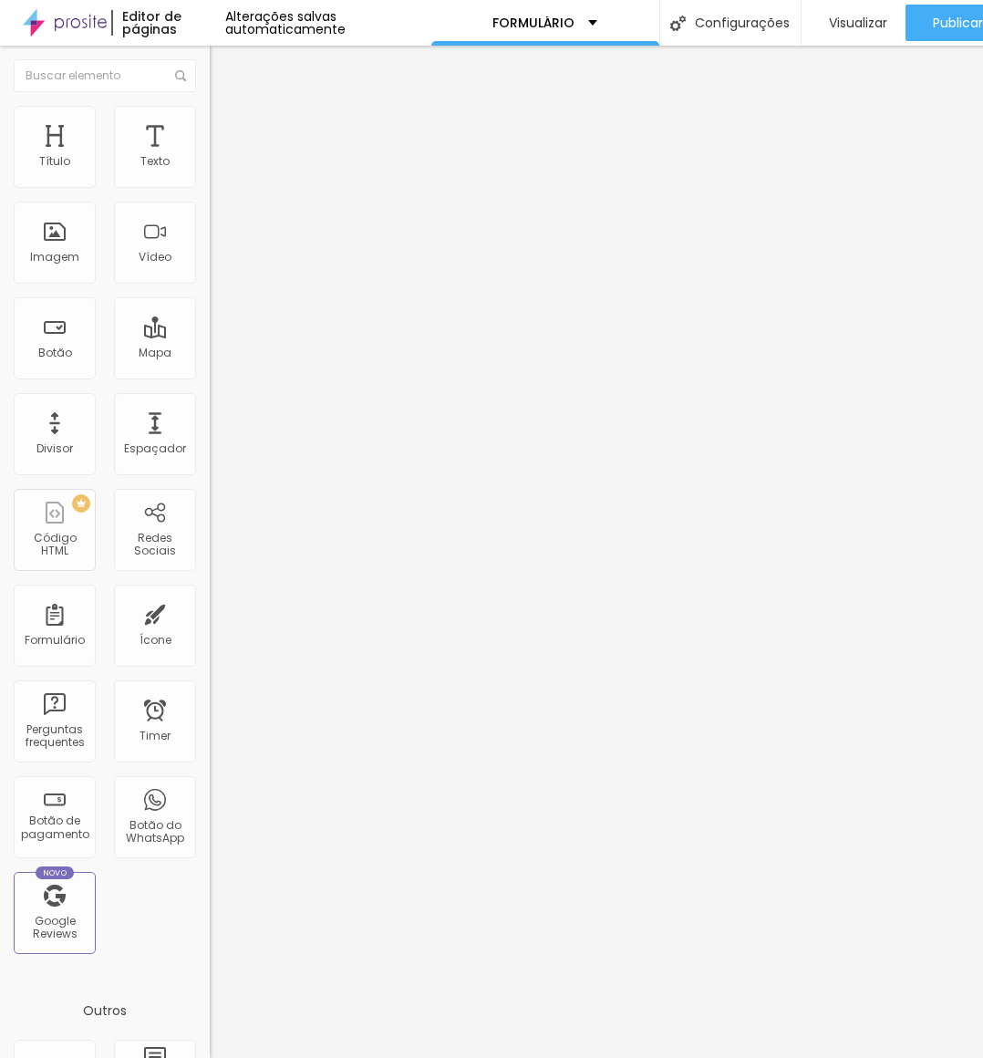
scroll to position [0, 163]
type input "Qual a Cor da roupa usada no dia do evento e smash the cake?"
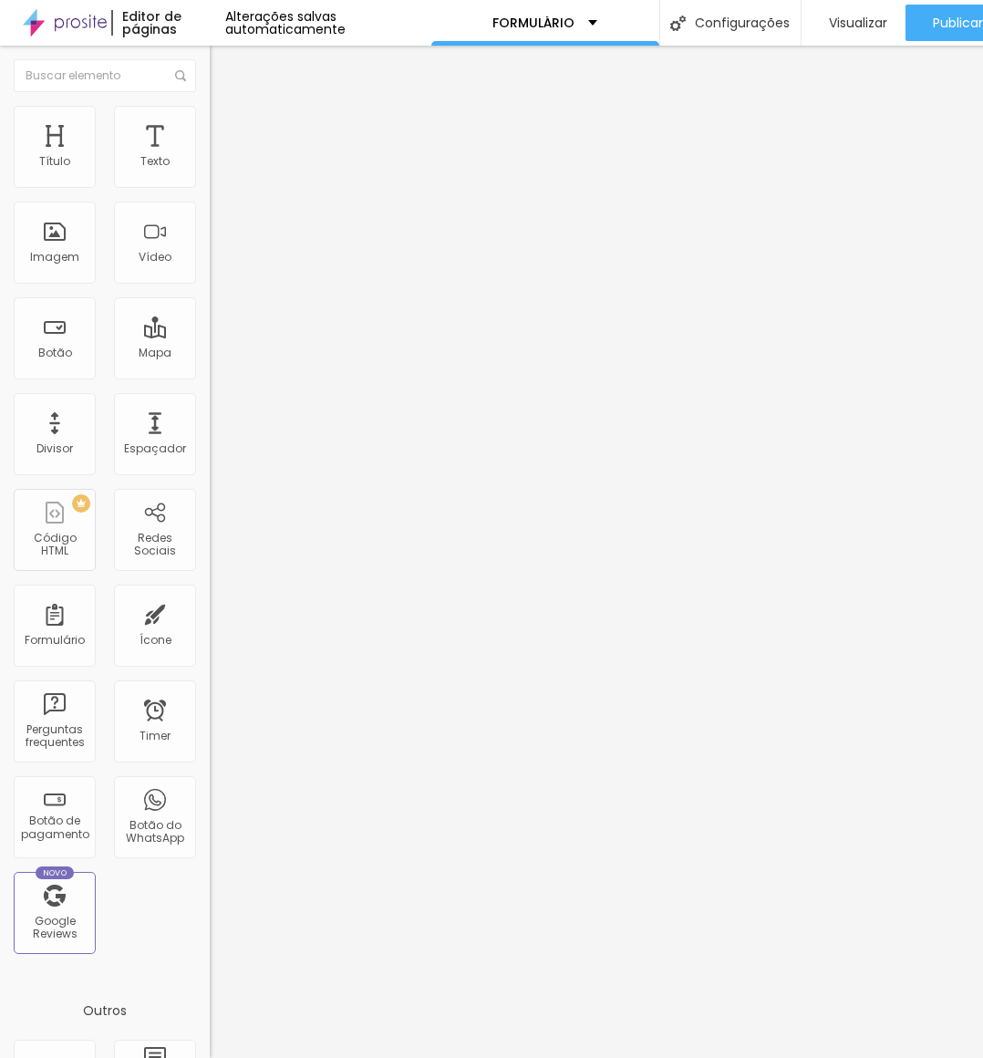
drag, startPoint x: 782, startPoint y: 873, endPoint x: 778, endPoint y: 849, distance: 24.0
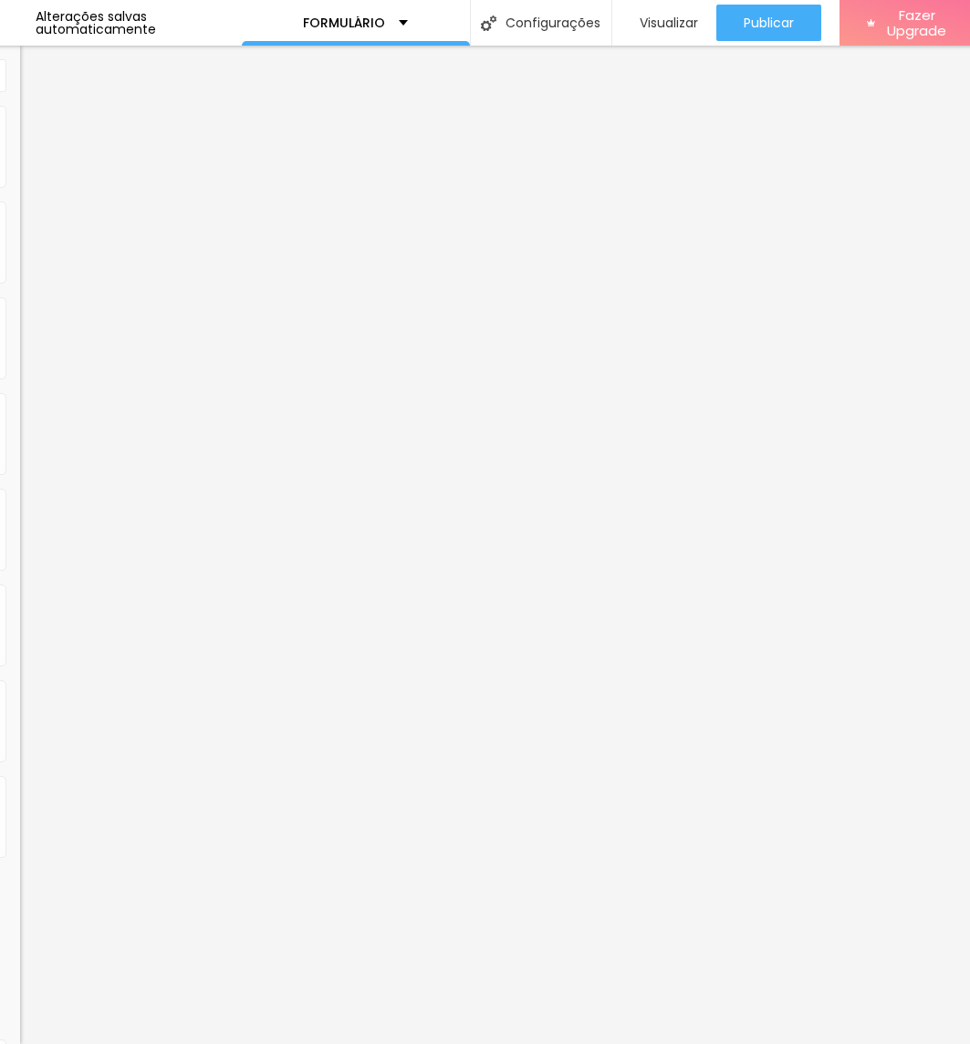
scroll to position [0, 198]
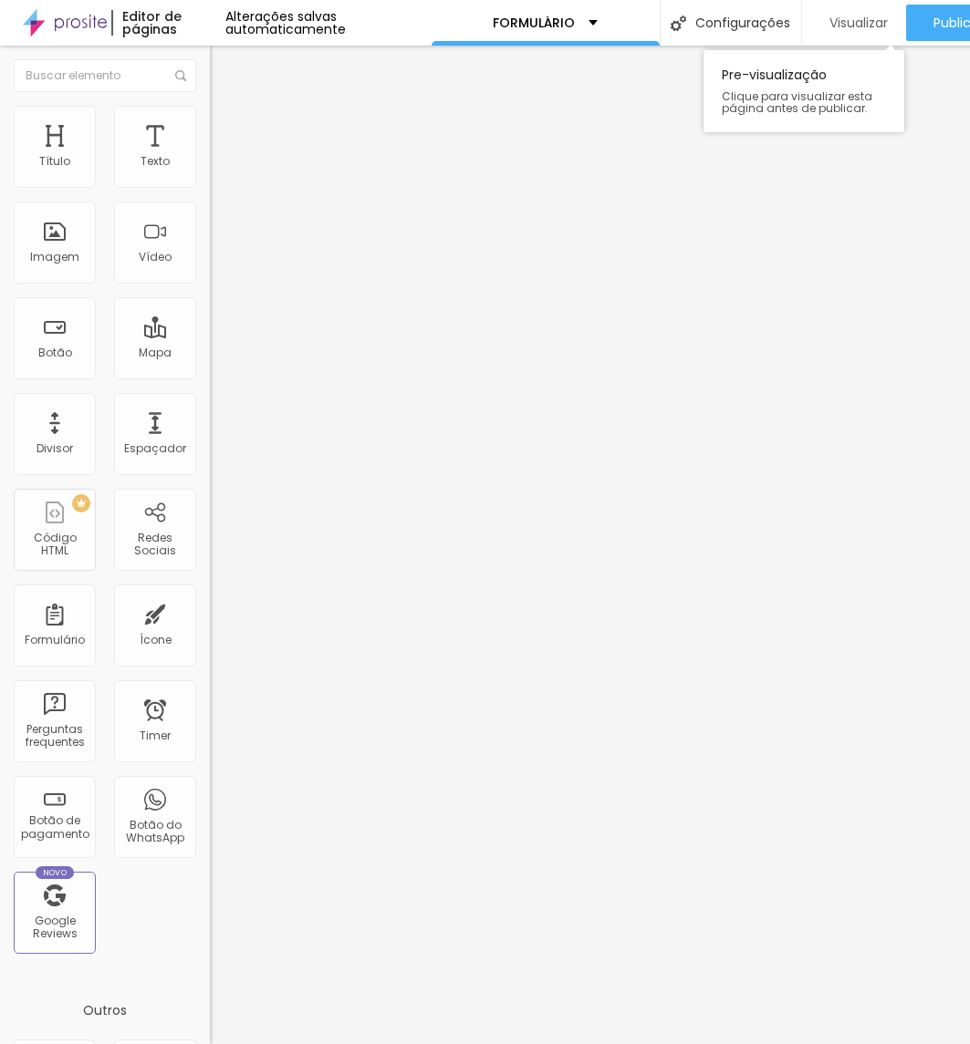
click at [846, 33] on div "Visualizar" at bounding box center [854, 23] width 68 height 36
click at [210, 657] on div "Editar Texto Estilo Avançado 16 Tamanho do texto 0 Espaço entre letras 1.3 Altu…" at bounding box center [315, 545] width 210 height 999
click at [210, 167] on div "Facebook" at bounding box center [315, 268] width 210 height 252
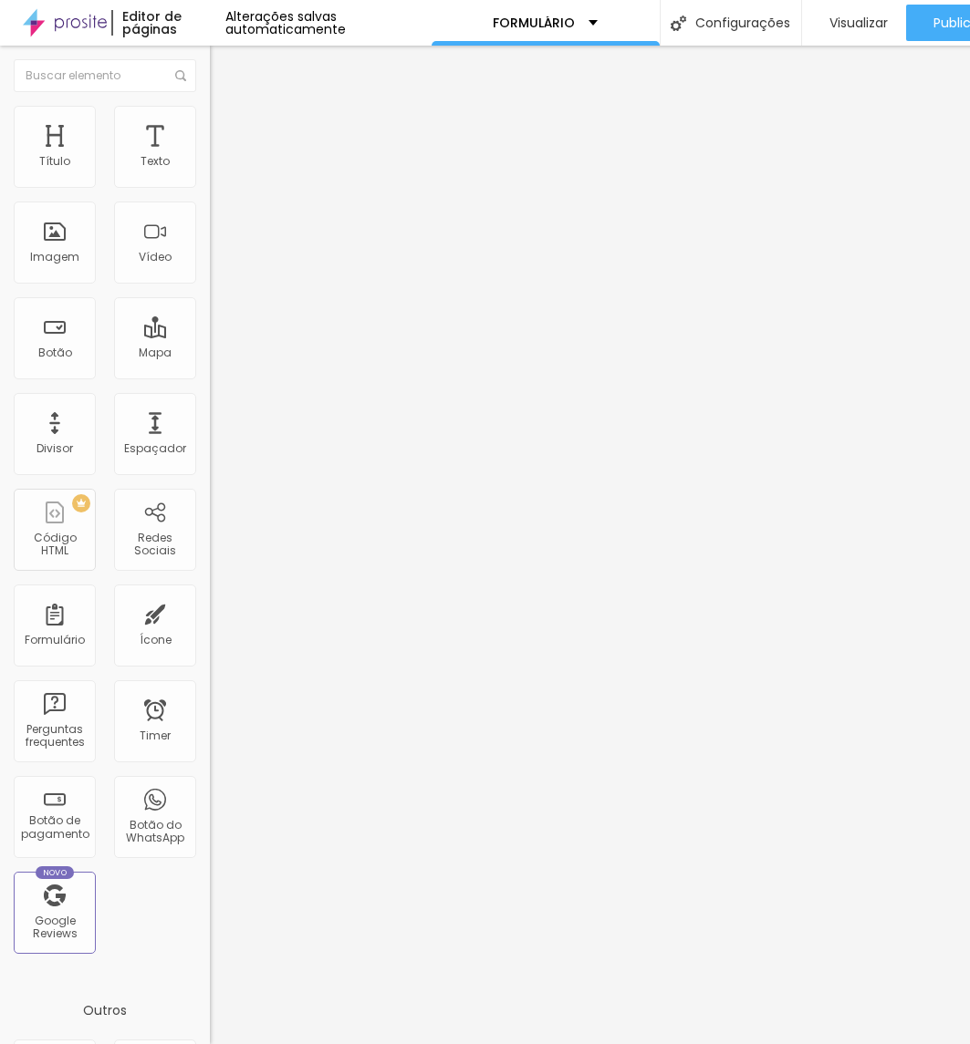
paste input "[URL][DOMAIN_NAME]"
type input "https://[URL][DOMAIN_NAME]"
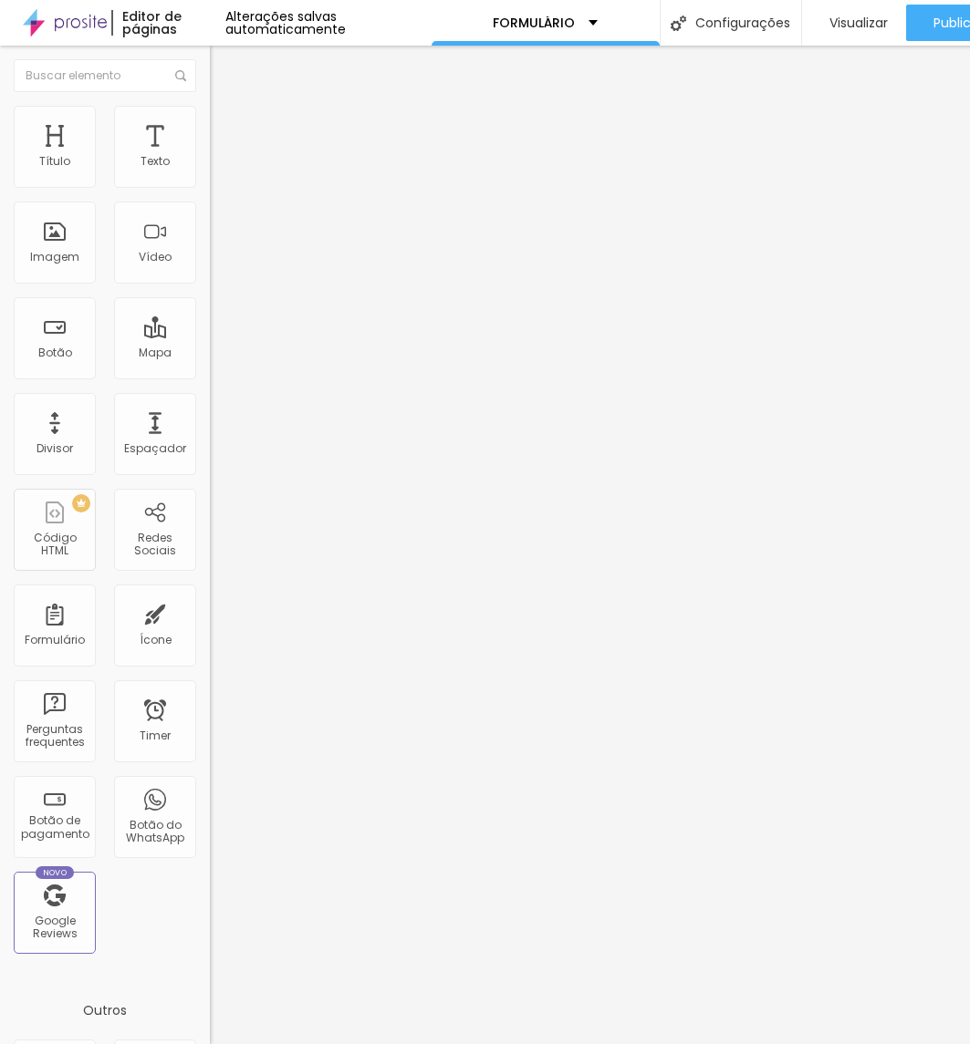
click at [210, 617] on div "Editar Redes Sociais Conteúdo Estilo Avançado Facebook Rede social Facebook End…" at bounding box center [315, 545] width 210 height 999
drag, startPoint x: 74, startPoint y: 368, endPoint x: 0, endPoint y: 384, distance: 75.7
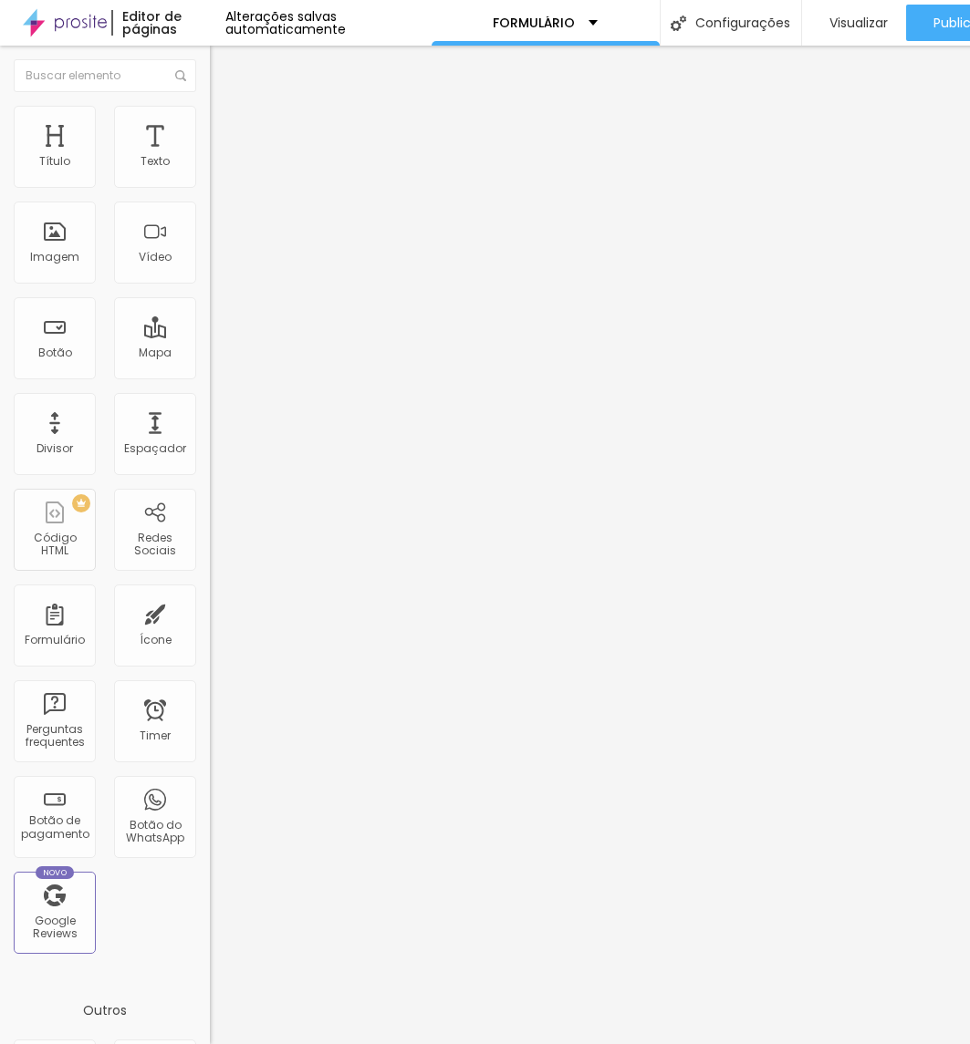
click at [210, 384] on div "Facebook Rede social Facebook Endereço URL https:// Abrir em uma nova aba Insta…" at bounding box center [315, 1001] width 210 height 1719
type input "[URL][DOMAIN_NAME]"
click at [210, 541] on div "Editar Redes Sociais Conteúdo Estilo Avançado Facebook Rede social Facebook End…" at bounding box center [315, 545] width 210 height 999
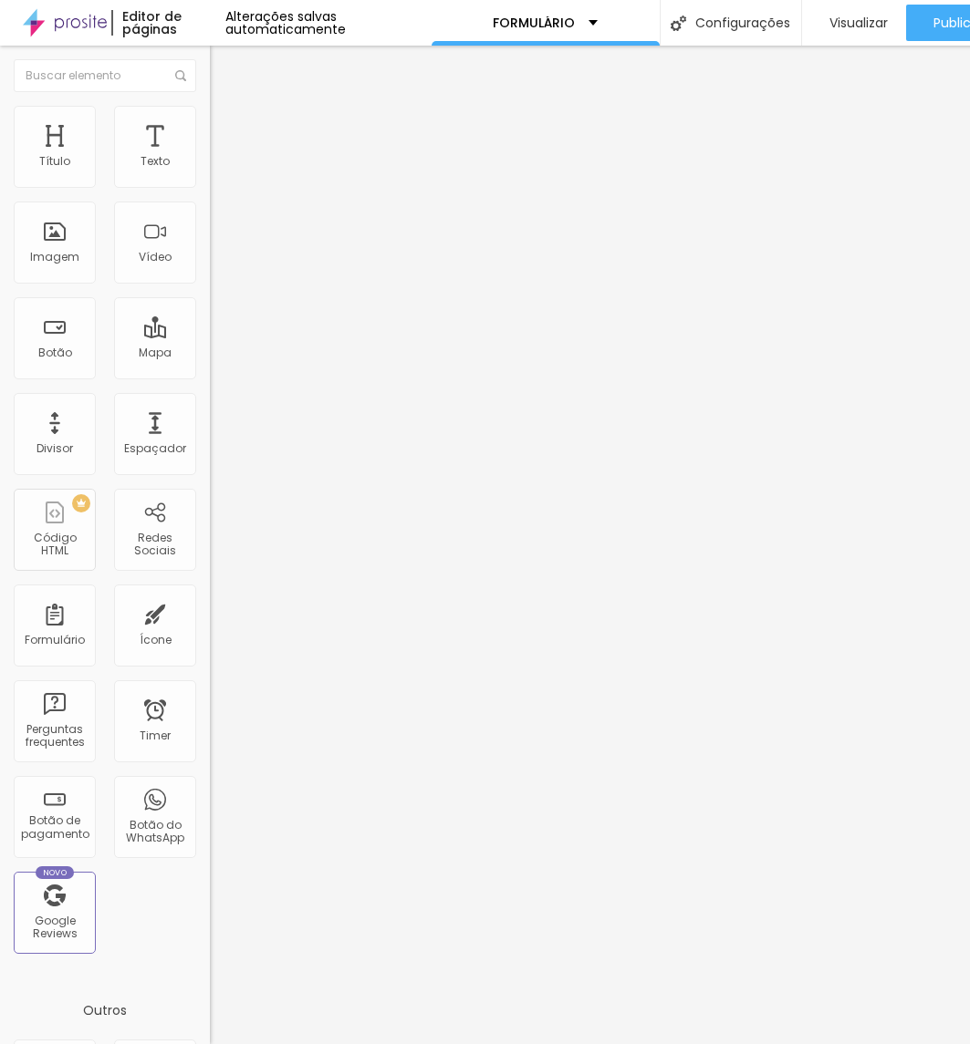
click at [210, 379] on img at bounding box center [216, 385] width 13 height 13
type input "[URL][DOMAIN_NAME]"
click at [210, 417] on div "Editar Redes Sociais Conteúdo Estilo Avançado Instagram Rede social Instagram E…" at bounding box center [315, 545] width 210 height 999
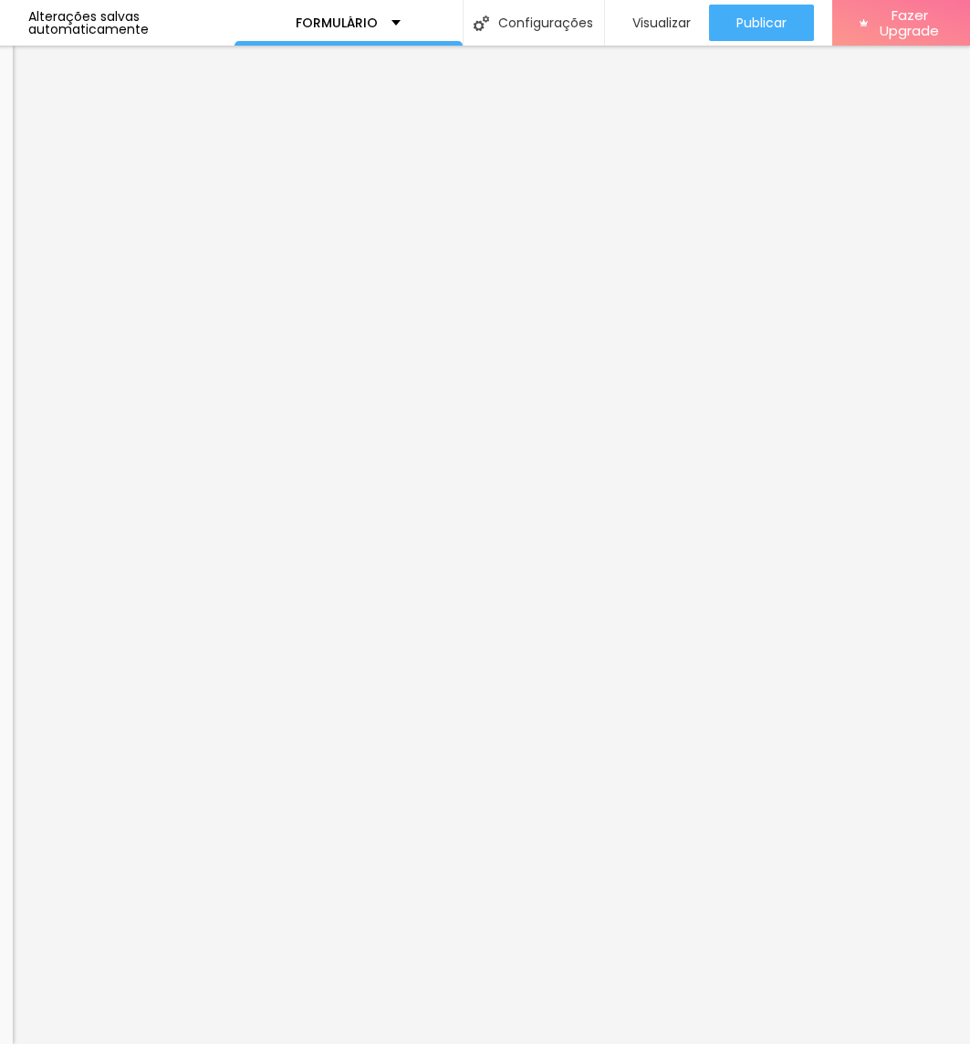
scroll to position [0, 198]
click at [664, 23] on span "Visualizar" at bounding box center [660, 23] width 58 height 15
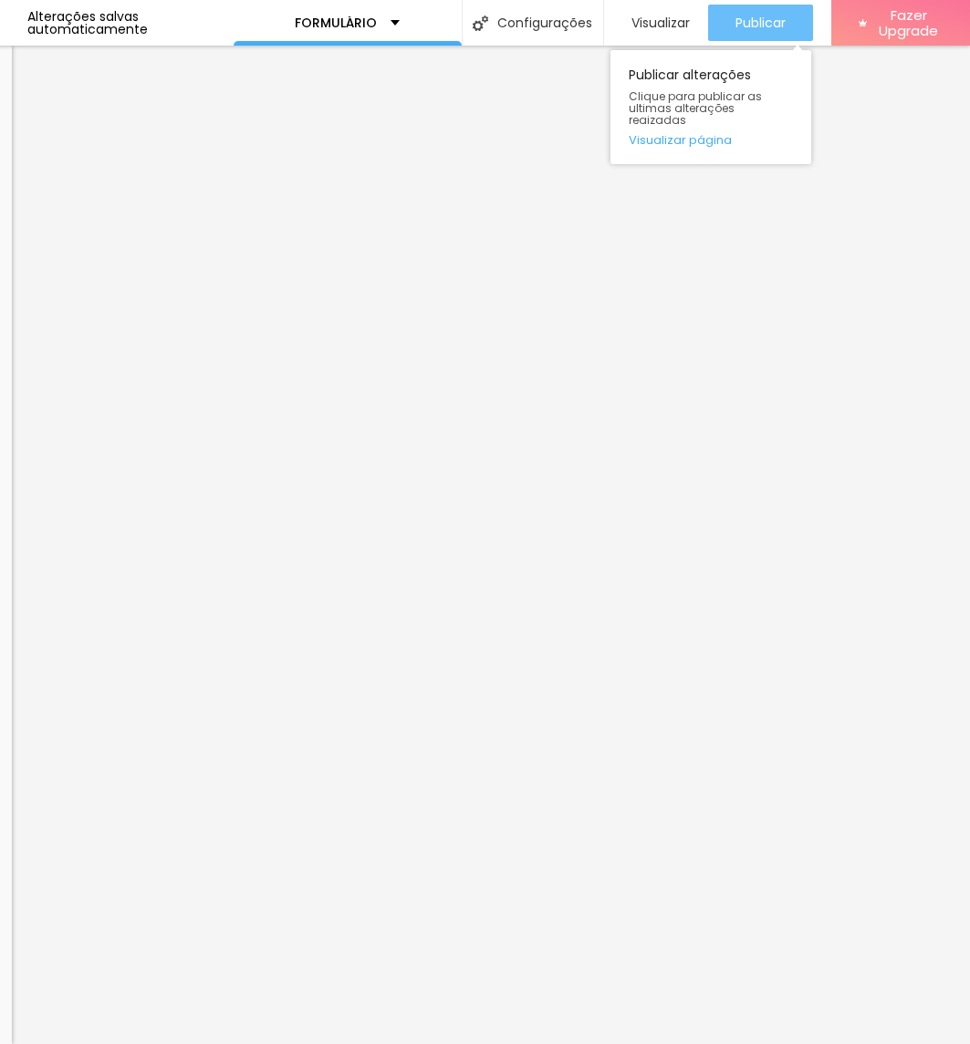
click at [754, 32] on div "Publicar" at bounding box center [760, 23] width 50 height 36
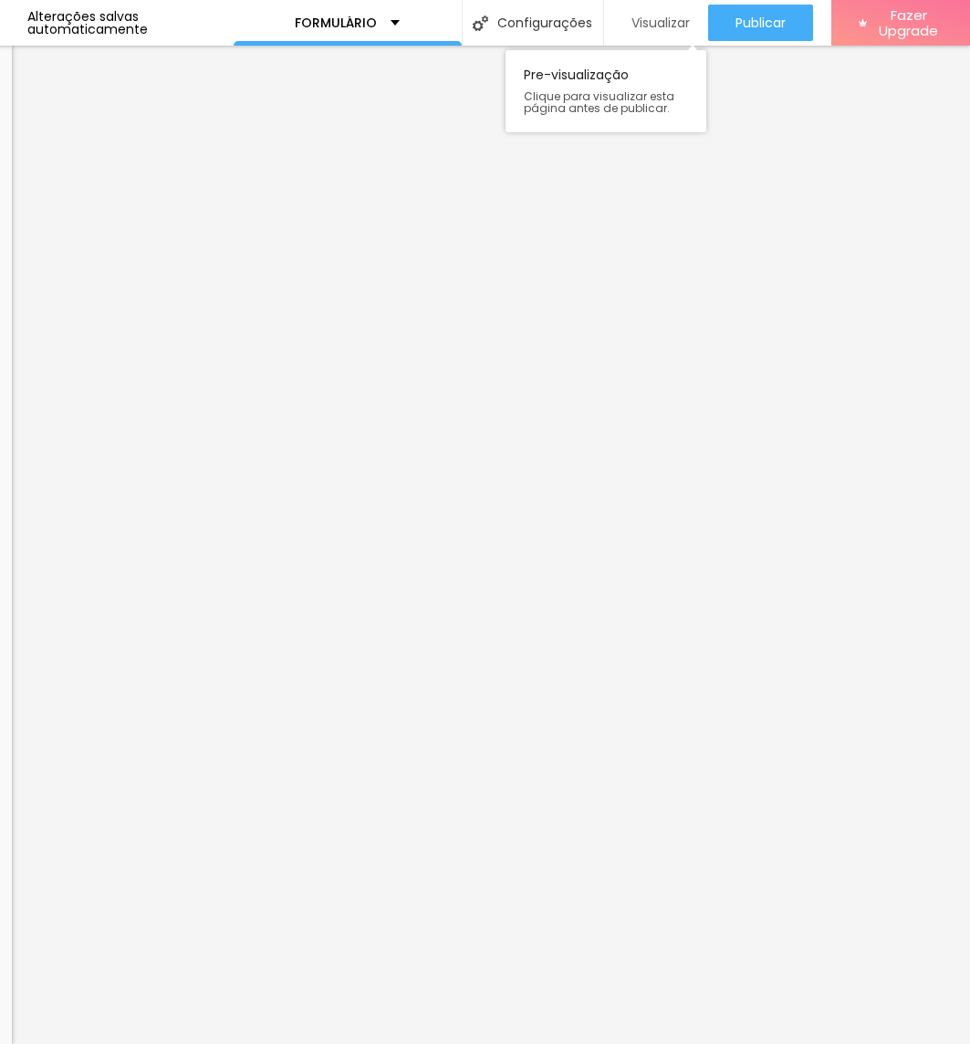
click at [643, 21] on span "Visualizar" at bounding box center [660, 23] width 58 height 15
